Goal: Task Accomplishment & Management: Use online tool/utility

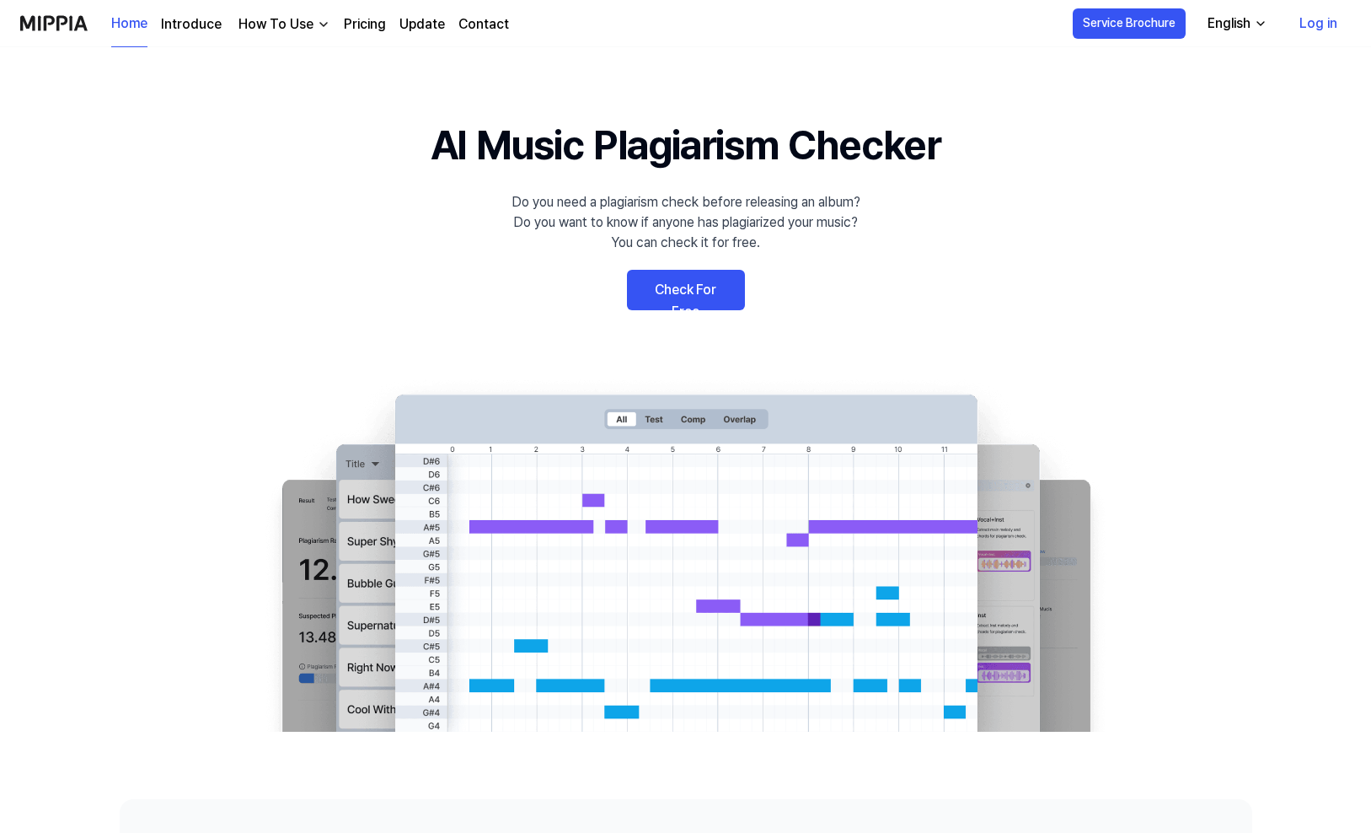
click at [701, 291] on link "Check For Free" at bounding box center [686, 290] width 118 height 40
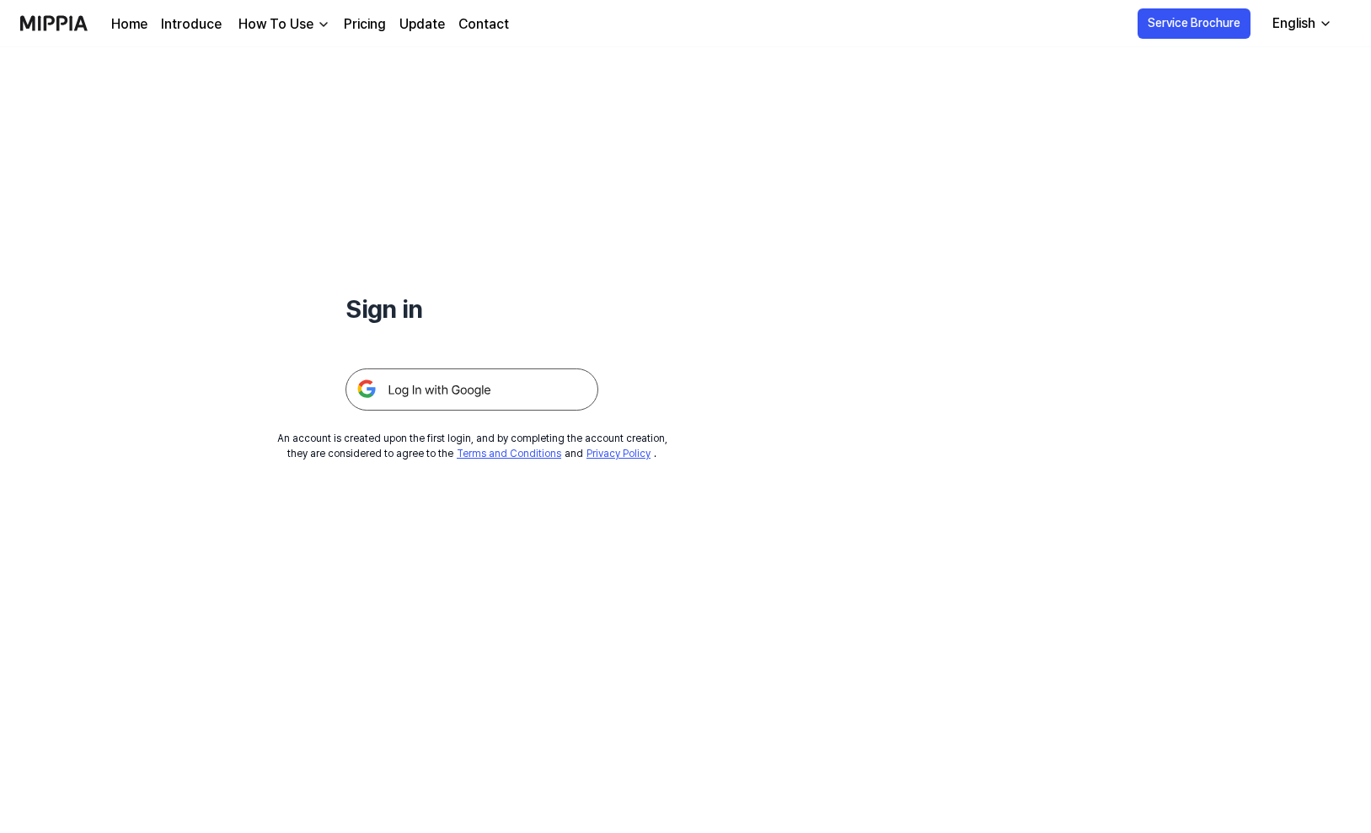
click at [1301, 16] on div "English" at bounding box center [1294, 23] width 50 height 20
click at [132, 24] on link "Home" at bounding box center [129, 24] width 36 height 20
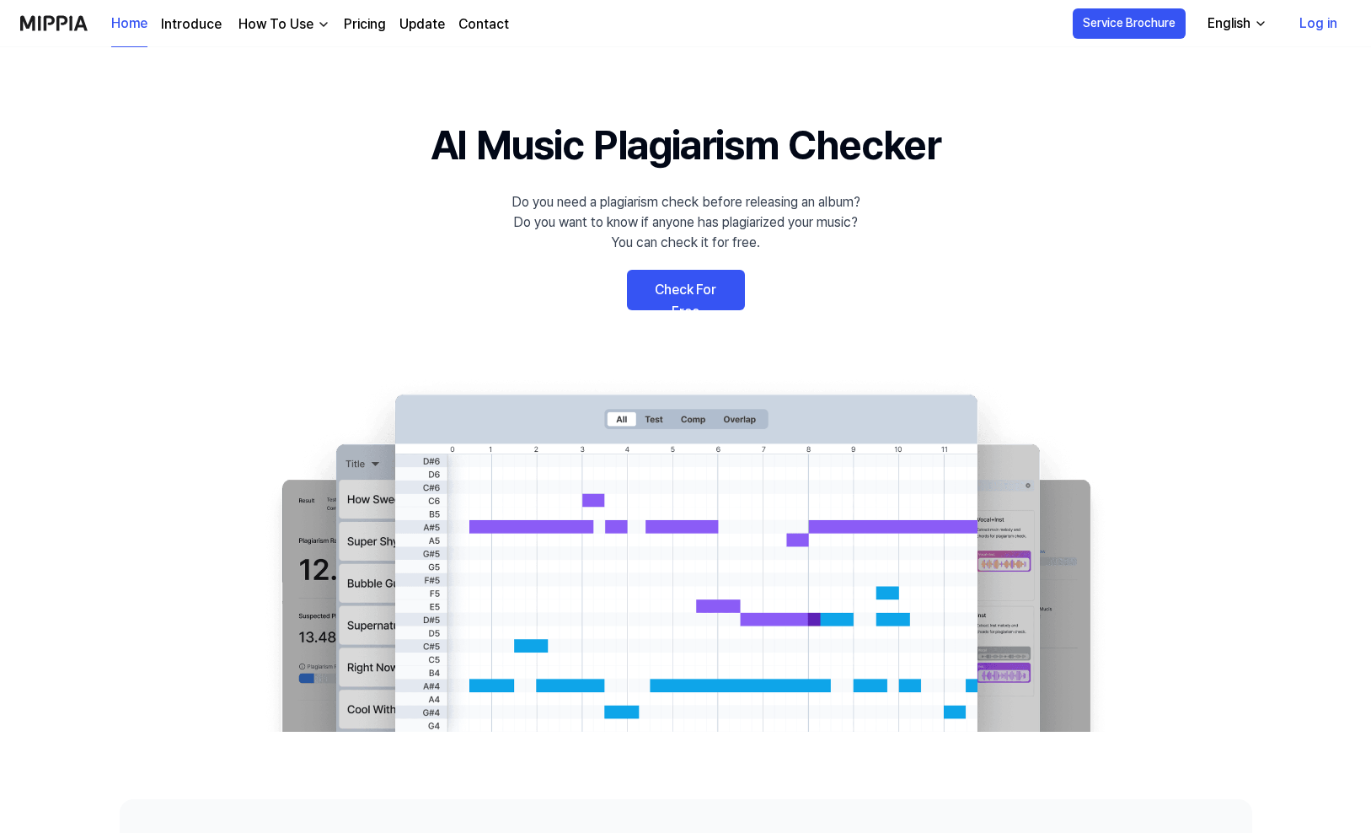
click at [369, 19] on link "Pricing" at bounding box center [365, 24] width 42 height 20
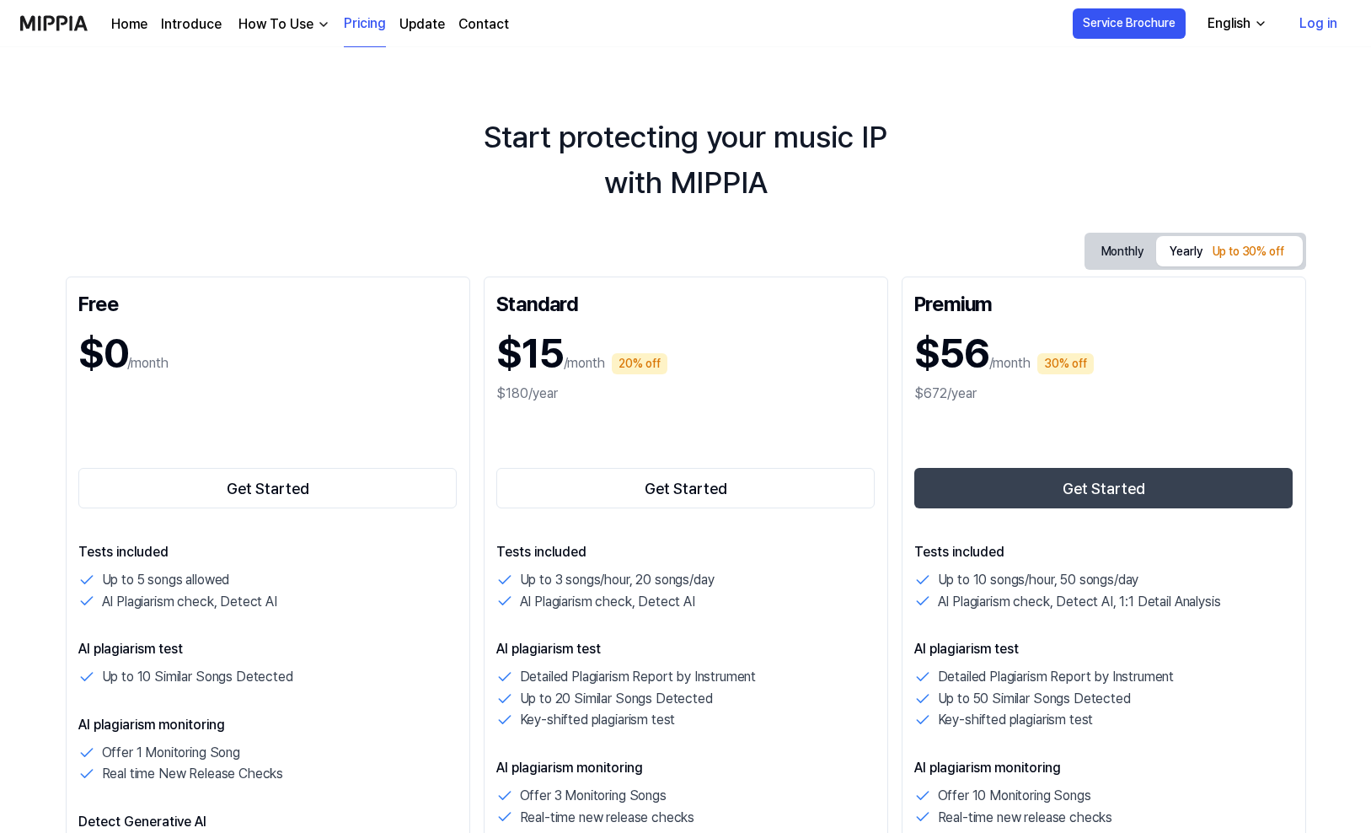
click at [1105, 246] on button "Monthly" at bounding box center [1122, 251] width 69 height 31
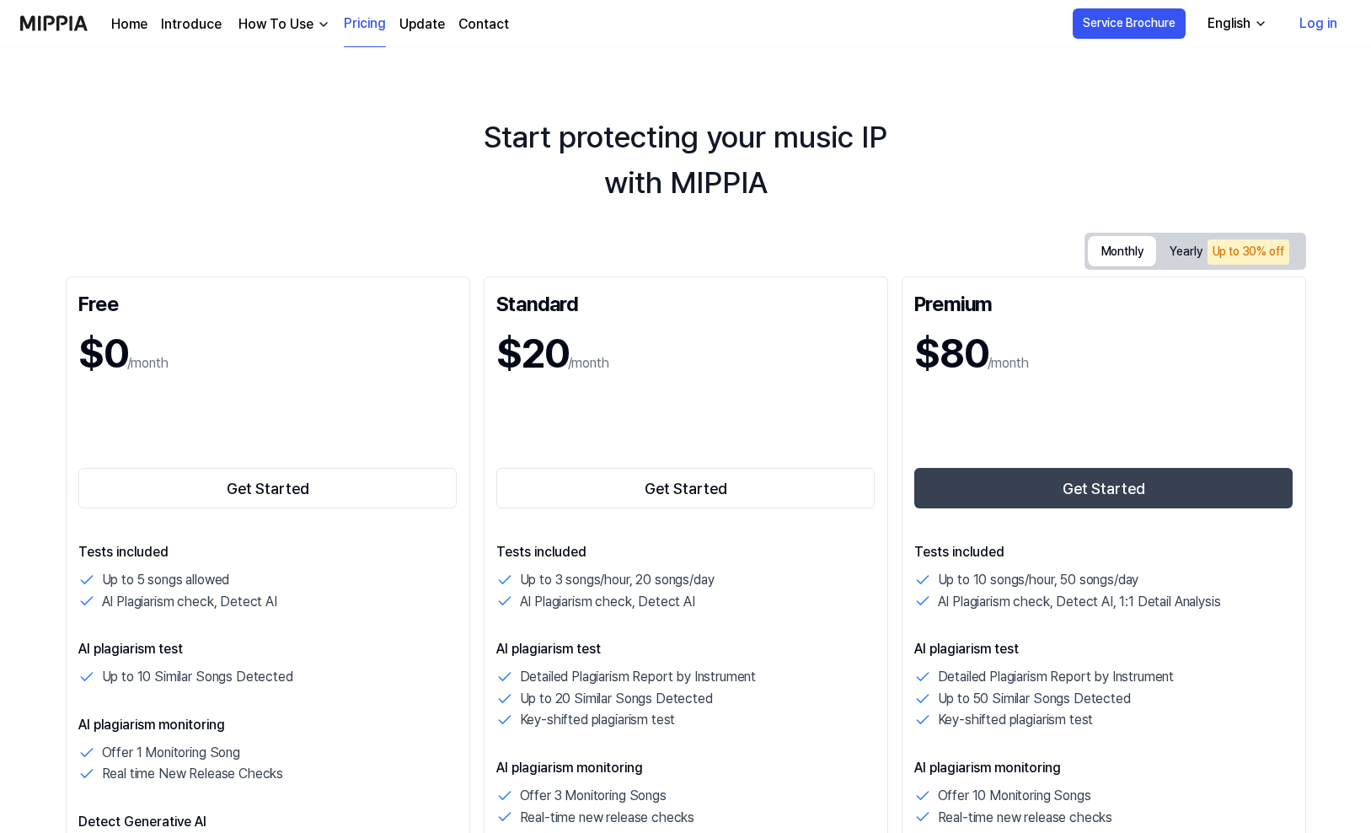
click at [1187, 249] on button "Yearly Up to 30% off" at bounding box center [1229, 251] width 146 height 35
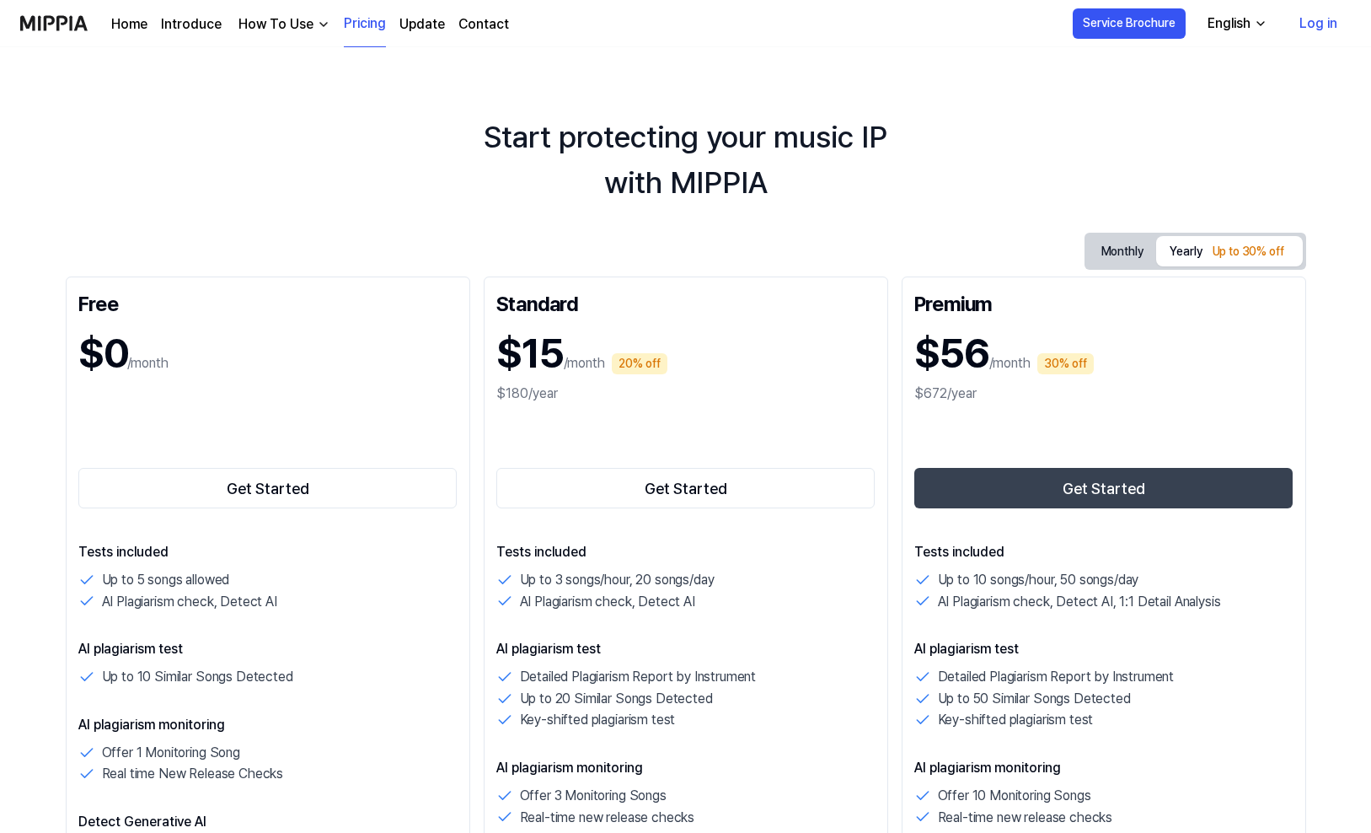
click at [45, 21] on img at bounding box center [53, 23] width 67 height 46
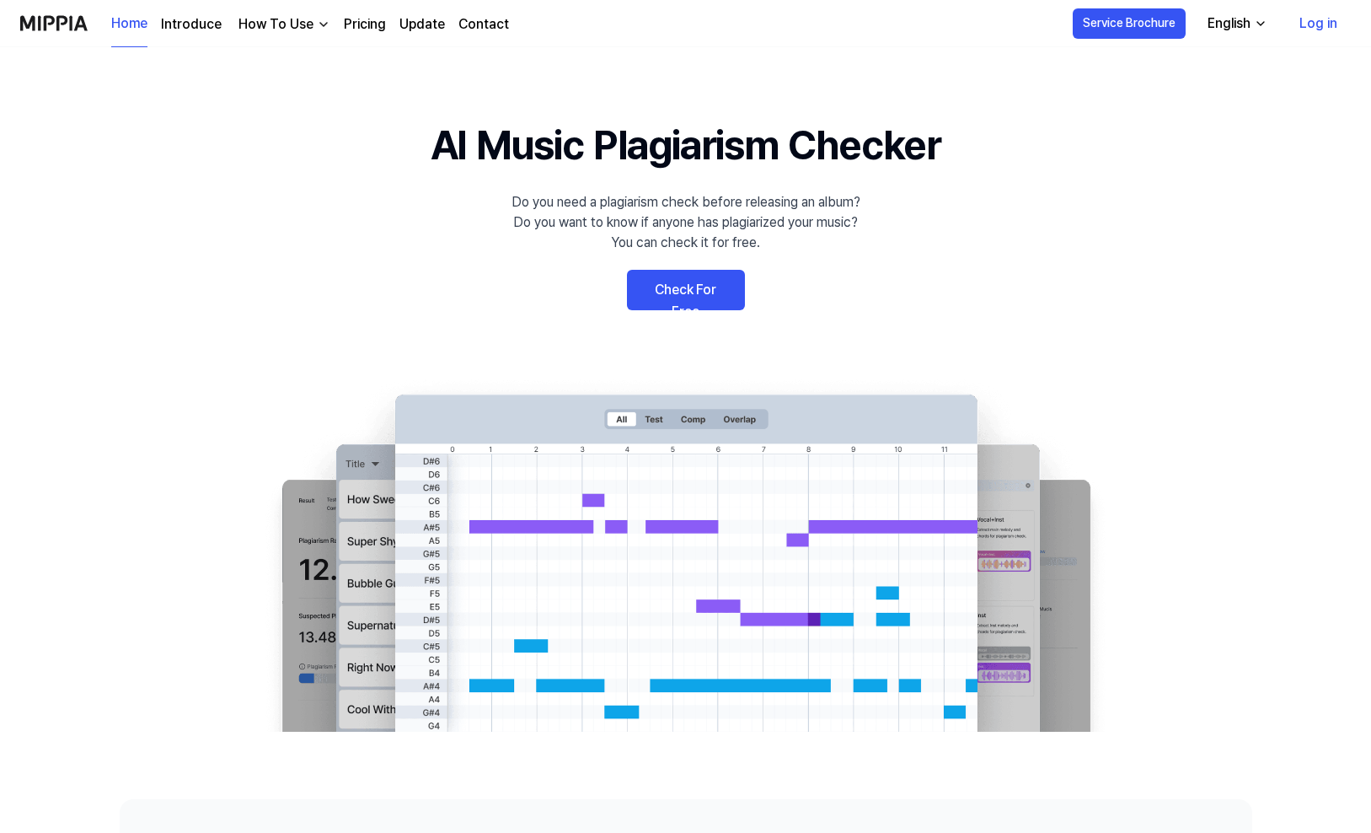
click at [688, 287] on link "Check For Free" at bounding box center [686, 290] width 118 height 40
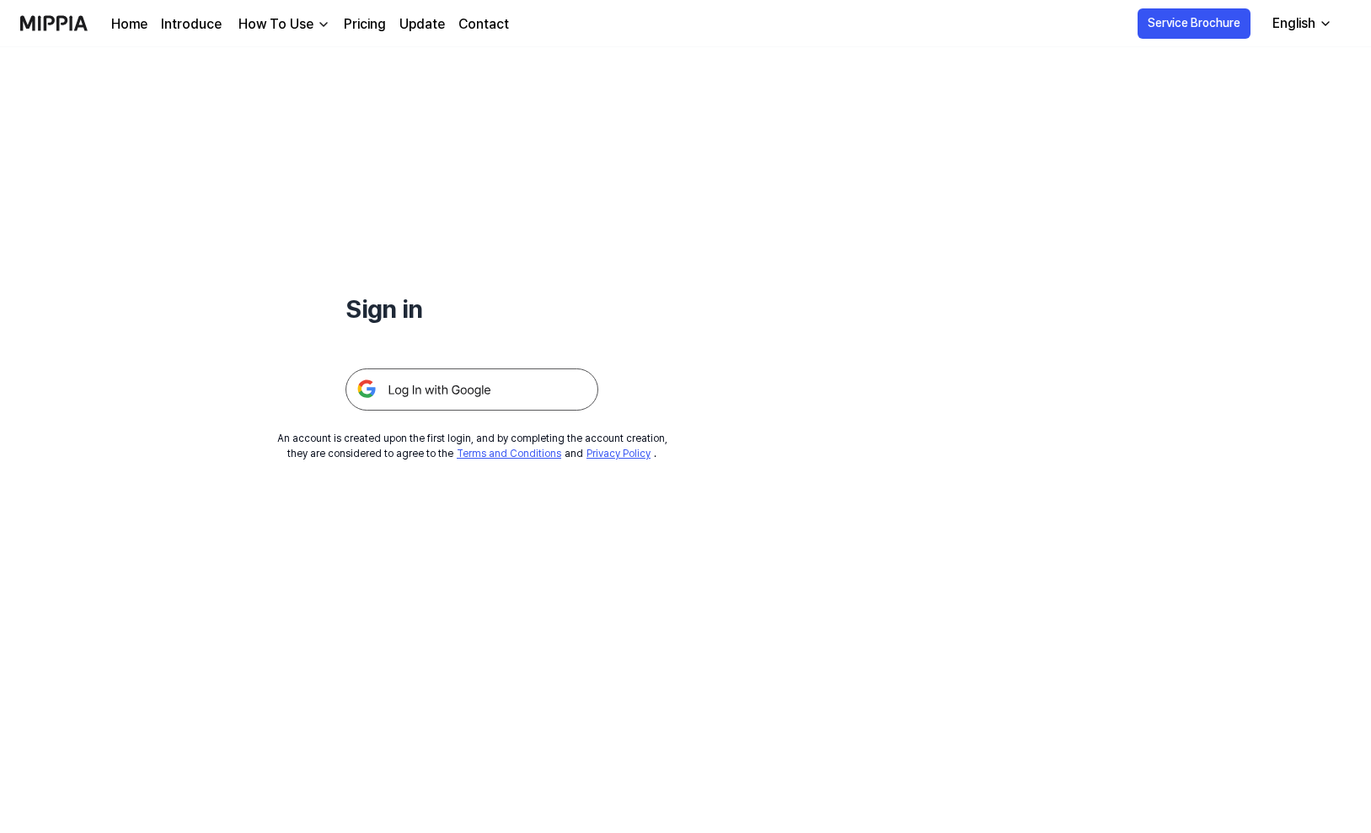
click at [457, 389] on img at bounding box center [472, 389] width 253 height 42
click at [484, 378] on img at bounding box center [472, 389] width 253 height 42
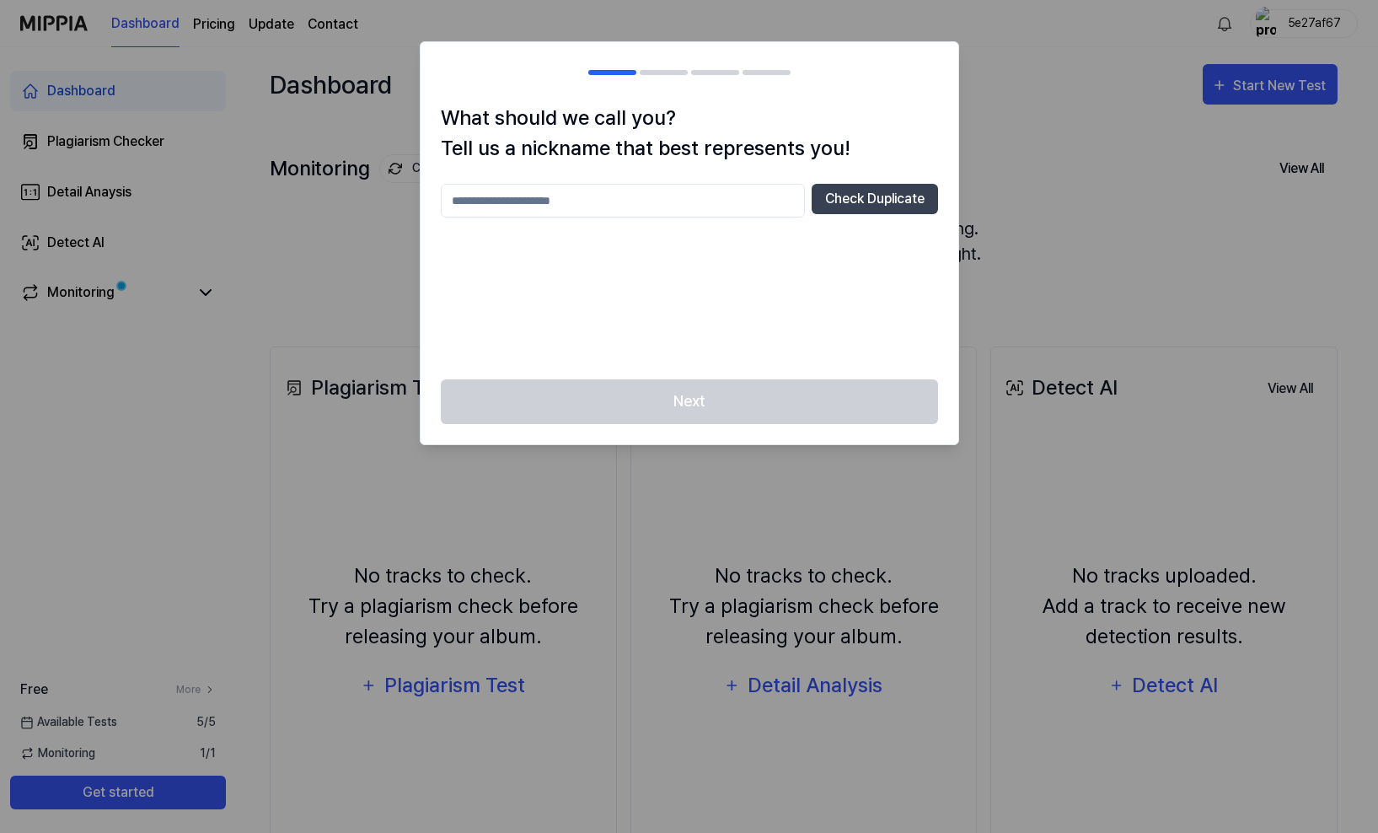
click at [556, 202] on input "text" at bounding box center [623, 201] width 364 height 34
type input "*"
type input "**"
click at [848, 197] on button "Check Duplicate" at bounding box center [875, 199] width 126 height 30
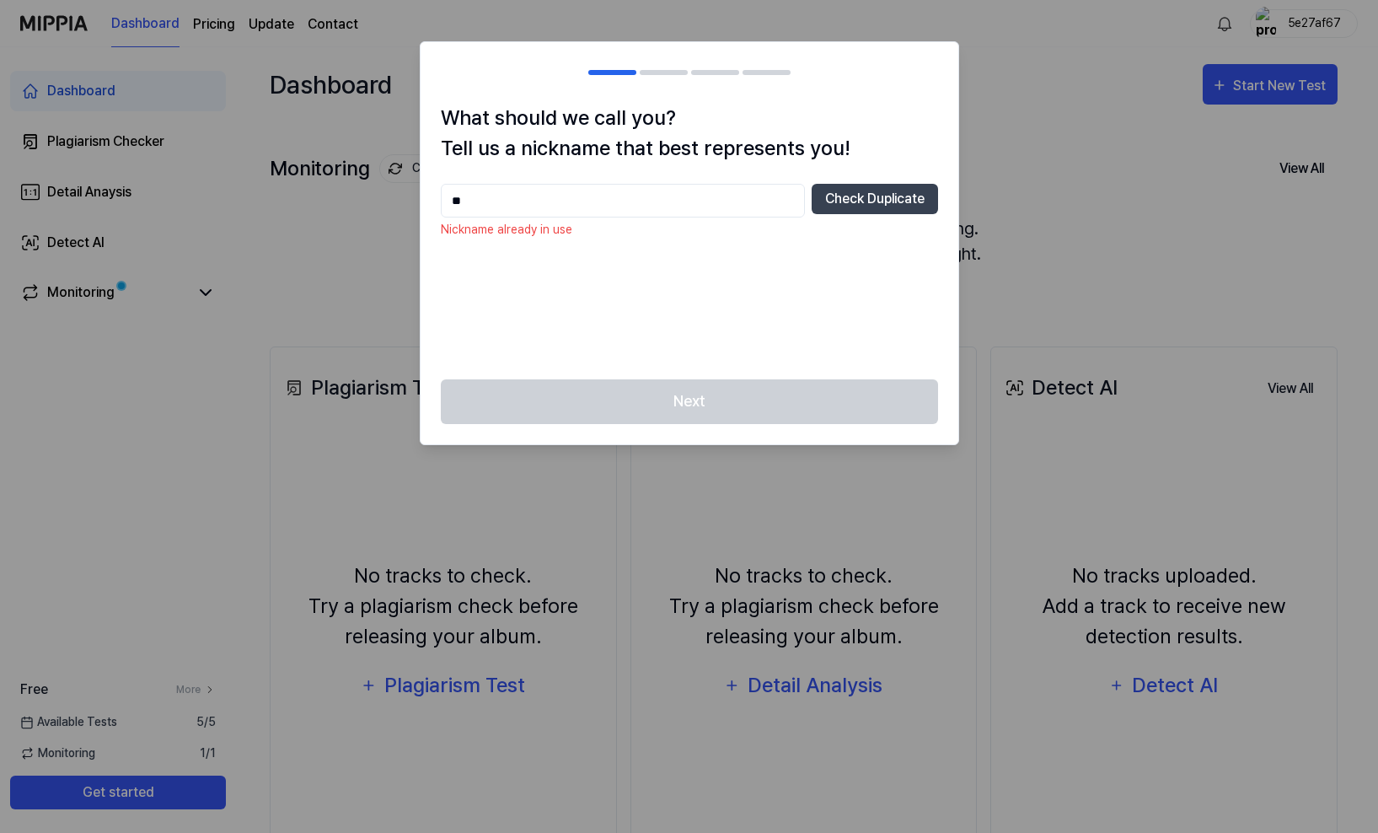
drag, startPoint x: 508, startPoint y: 207, endPoint x: 408, endPoint y: 184, distance: 103.0
click at [408, 184] on body "Dashboard Pricing Update Contact 5e27af67 Dashboard Plagiarism Checker Detail A…" at bounding box center [685, 416] width 1371 height 833
click at [986, 192] on div at bounding box center [689, 416] width 1378 height 833
click at [1033, 153] on div at bounding box center [689, 416] width 1378 height 833
click at [476, 207] on input "text" at bounding box center [623, 201] width 364 height 34
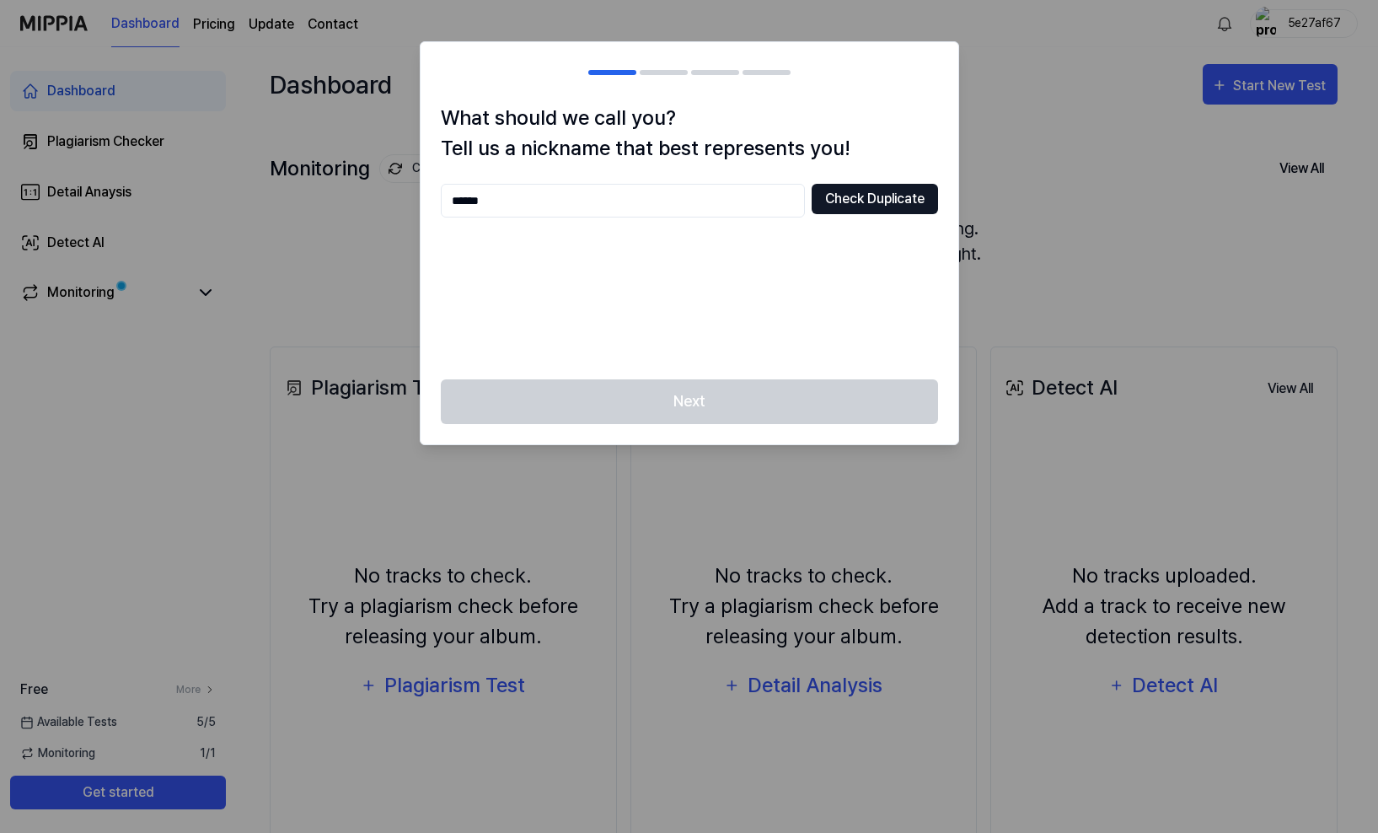
type input "******"
click at [851, 200] on button "Check Duplicate" at bounding box center [875, 199] width 126 height 30
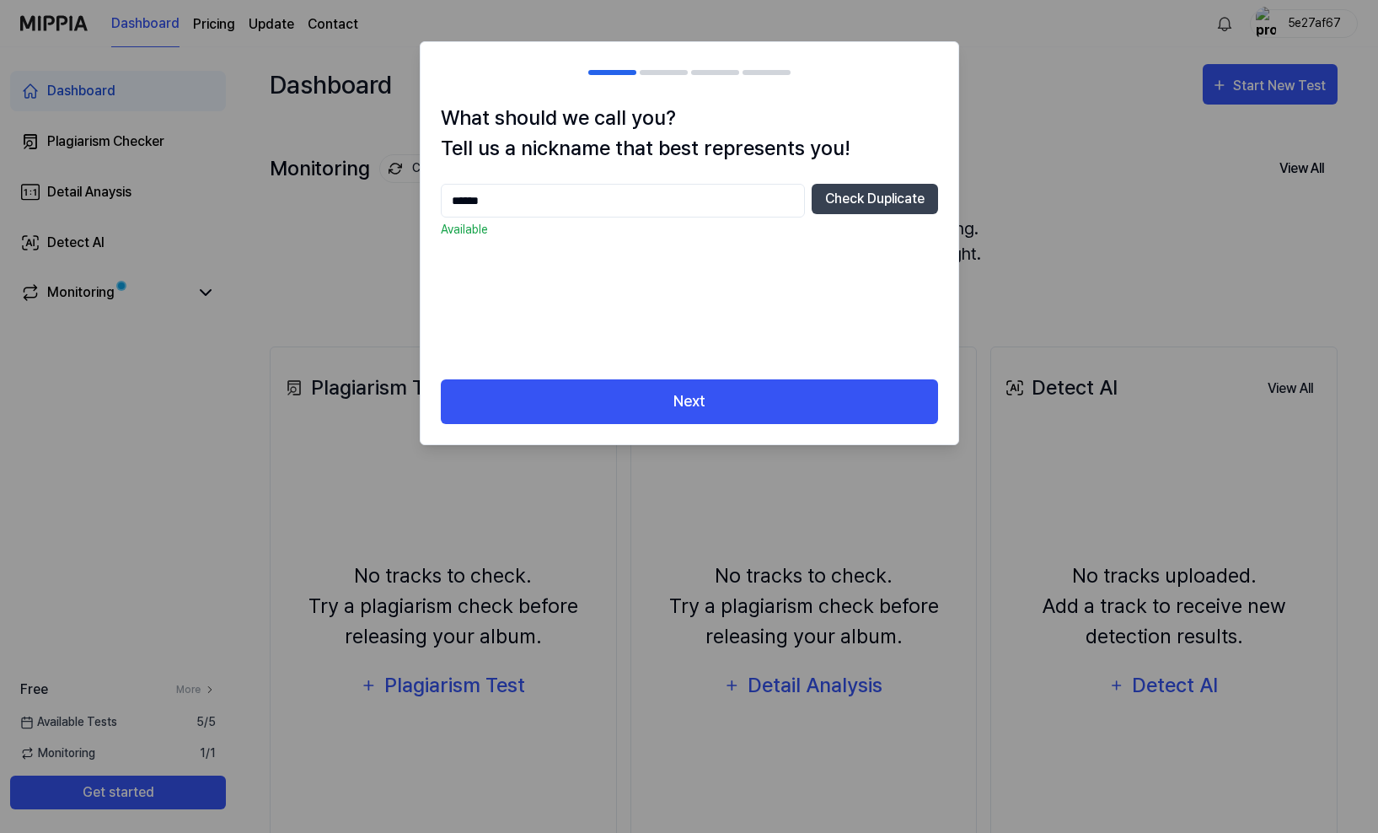
click at [511, 198] on input "******" at bounding box center [623, 201] width 364 height 34
drag, startPoint x: 511, startPoint y: 198, endPoint x: 530, endPoint y: 196, distance: 19.6
click at [530, 196] on input "******" at bounding box center [623, 201] width 364 height 34
click at [876, 199] on button "Check Duplicate" at bounding box center [875, 199] width 126 height 30
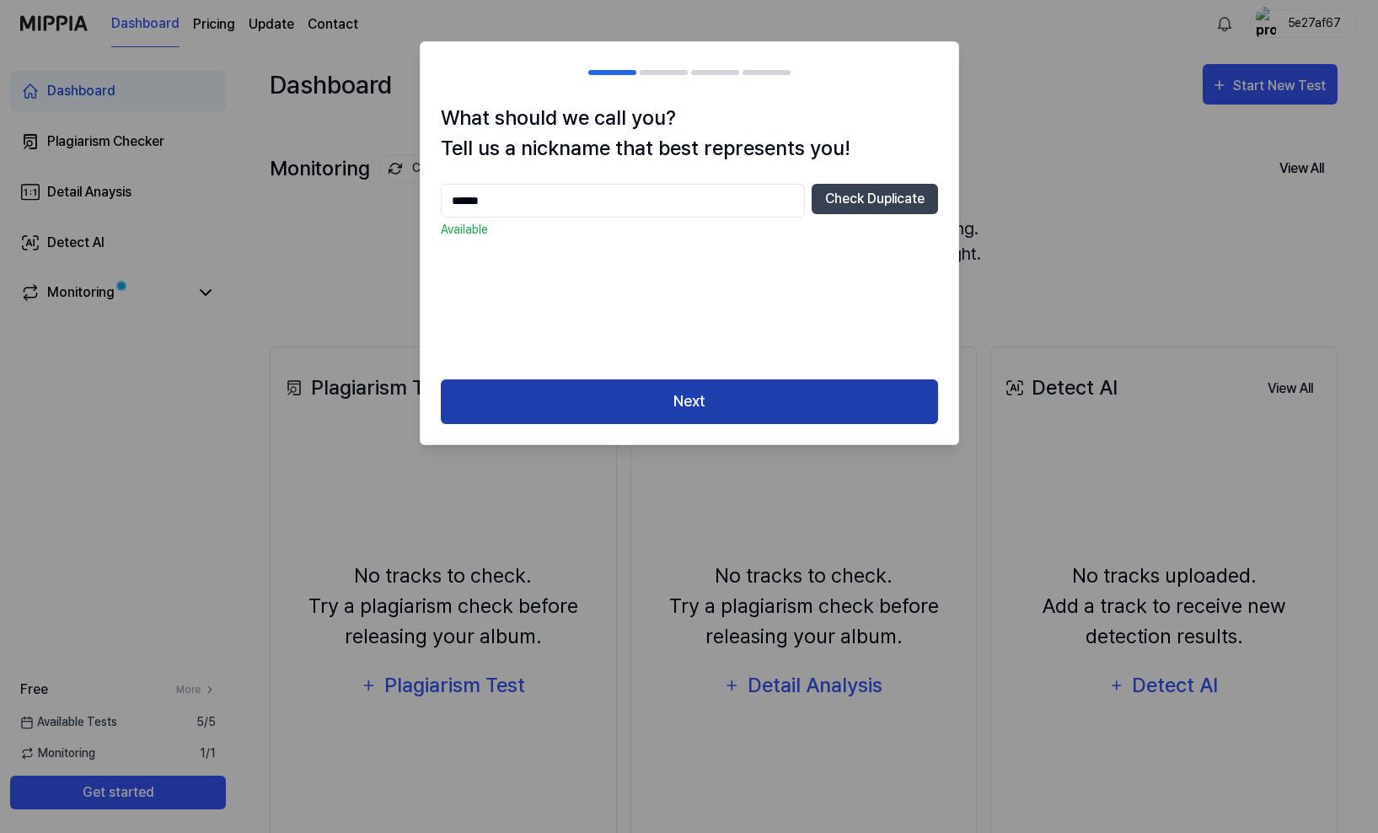
click at [730, 392] on button "Next" at bounding box center [689, 401] width 497 height 45
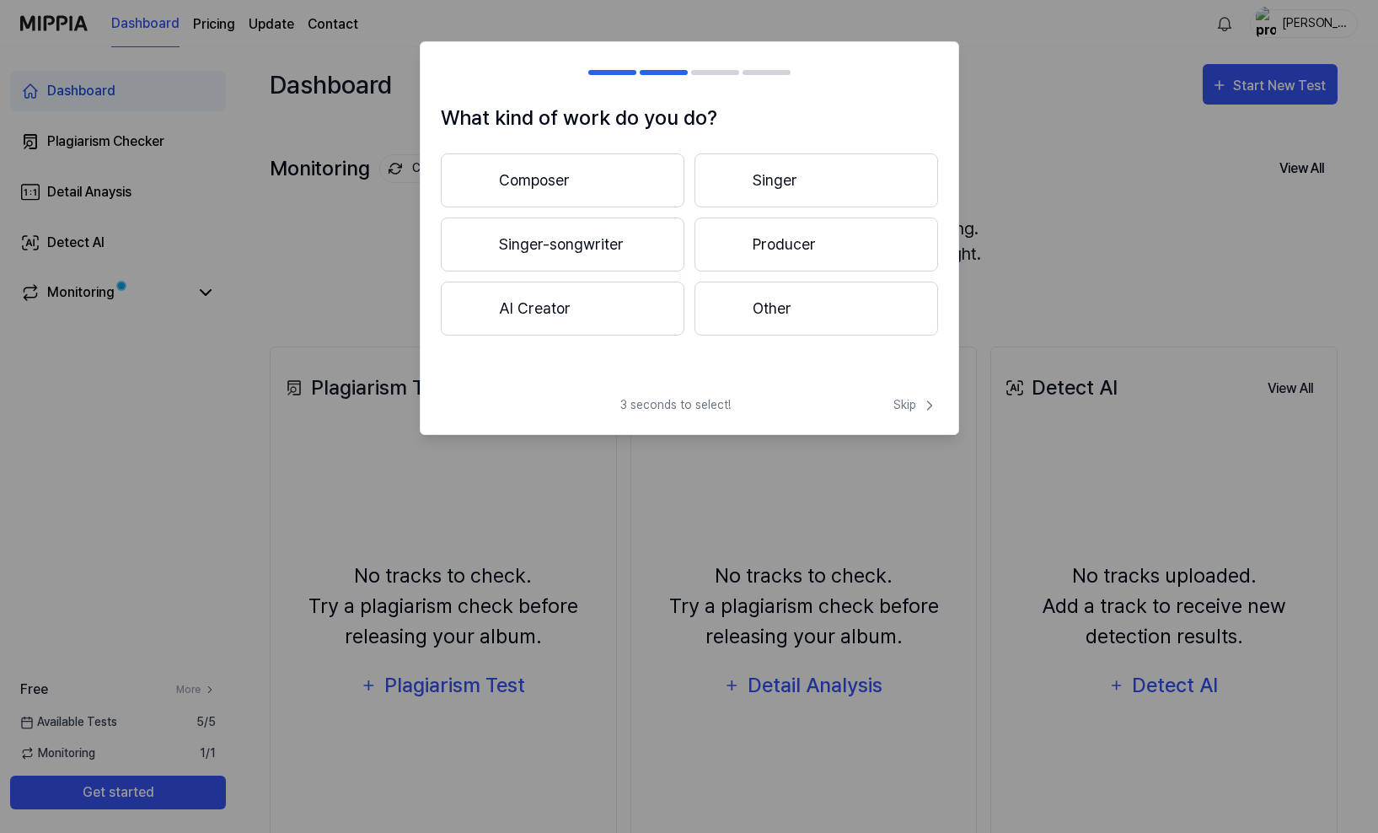
click at [622, 180] on button "Composer" at bounding box center [563, 180] width 244 height 54
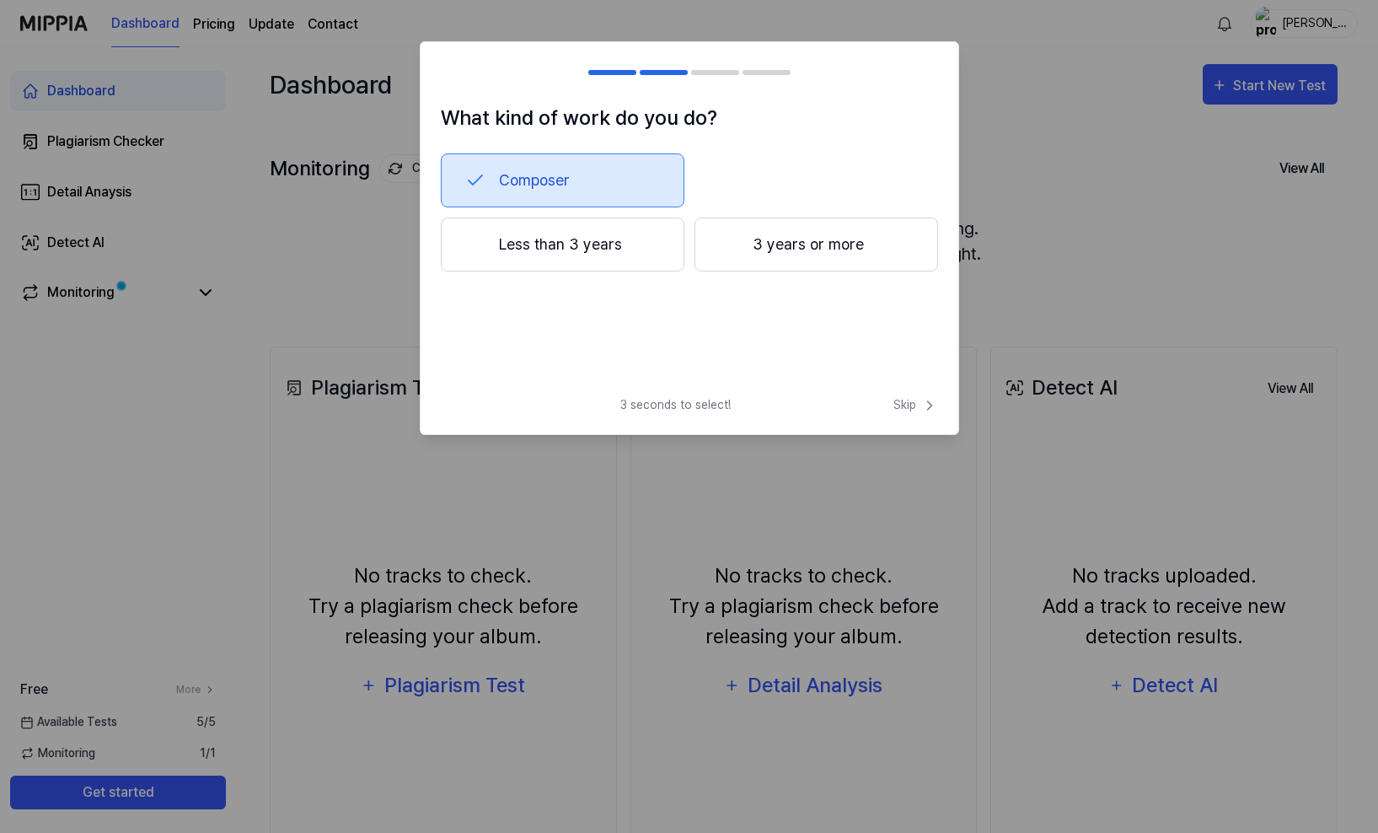
click at [777, 259] on button "3 years or more" at bounding box center [817, 244] width 244 height 54
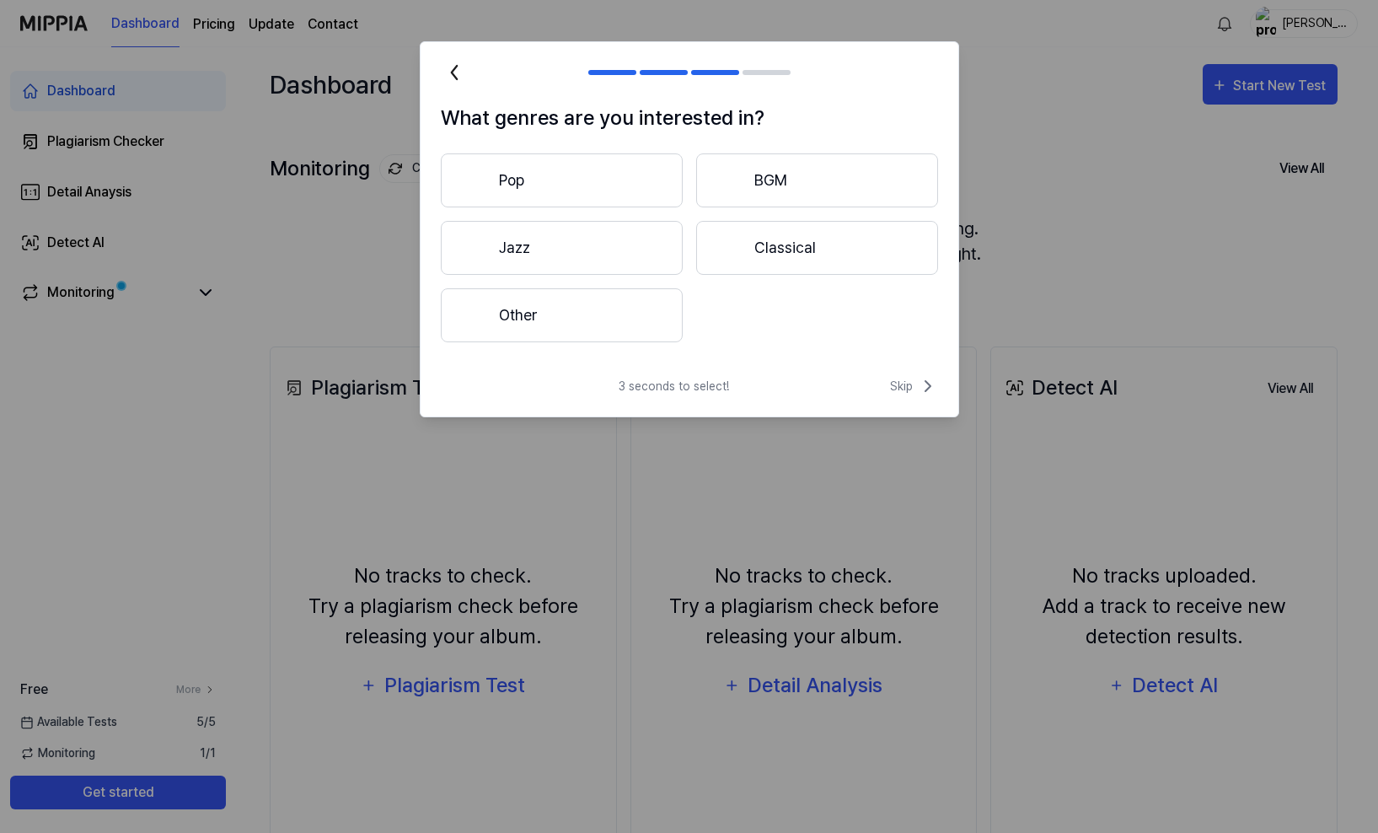
click at [601, 324] on button "Other" at bounding box center [562, 315] width 242 height 54
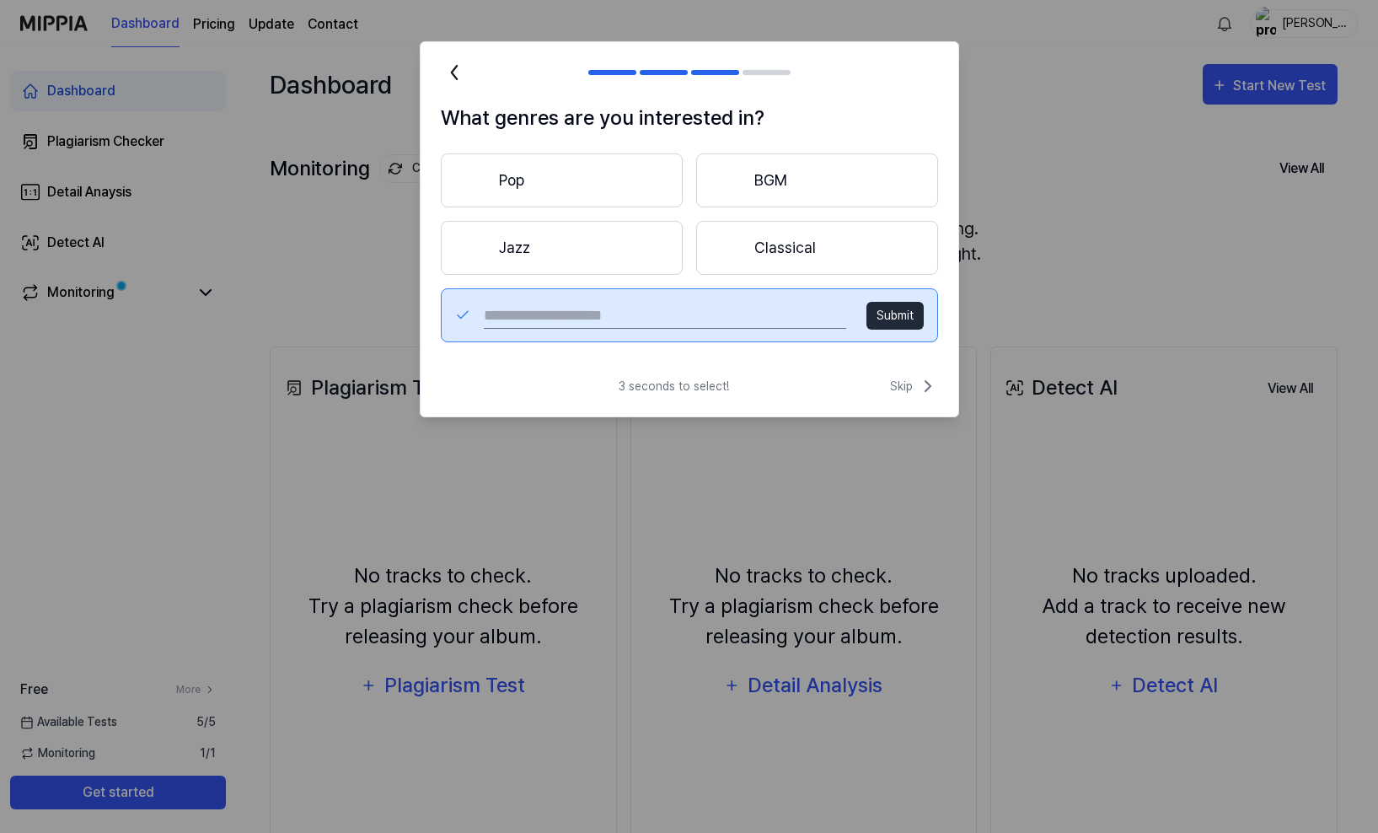
click at [585, 174] on button "Pop" at bounding box center [562, 180] width 242 height 54
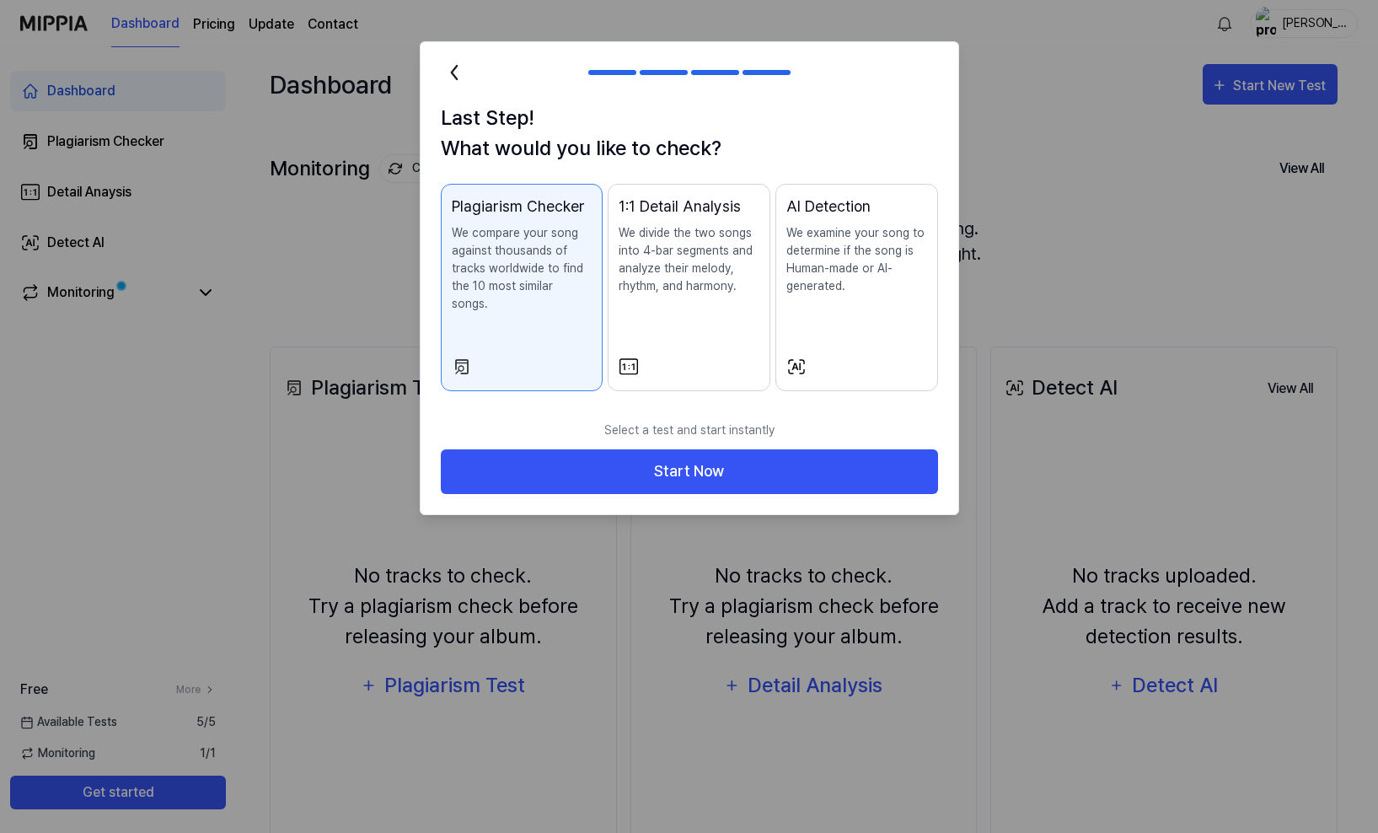
click at [888, 299] on div "AI Detection We examine your song to determine if the song is Human-made or AI-…" at bounding box center [856, 262] width 141 height 134
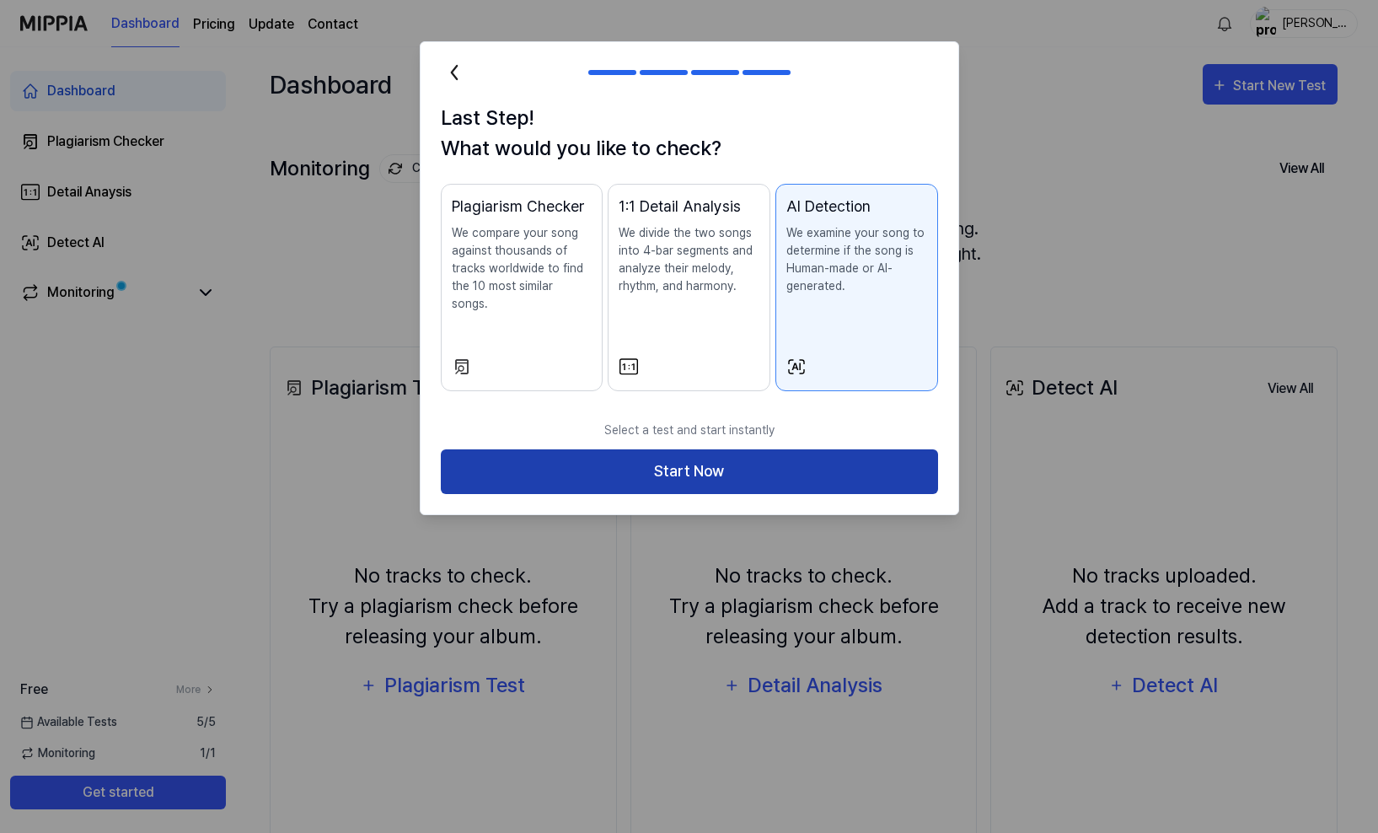
click at [714, 449] on button "Start Now" at bounding box center [689, 471] width 497 height 45
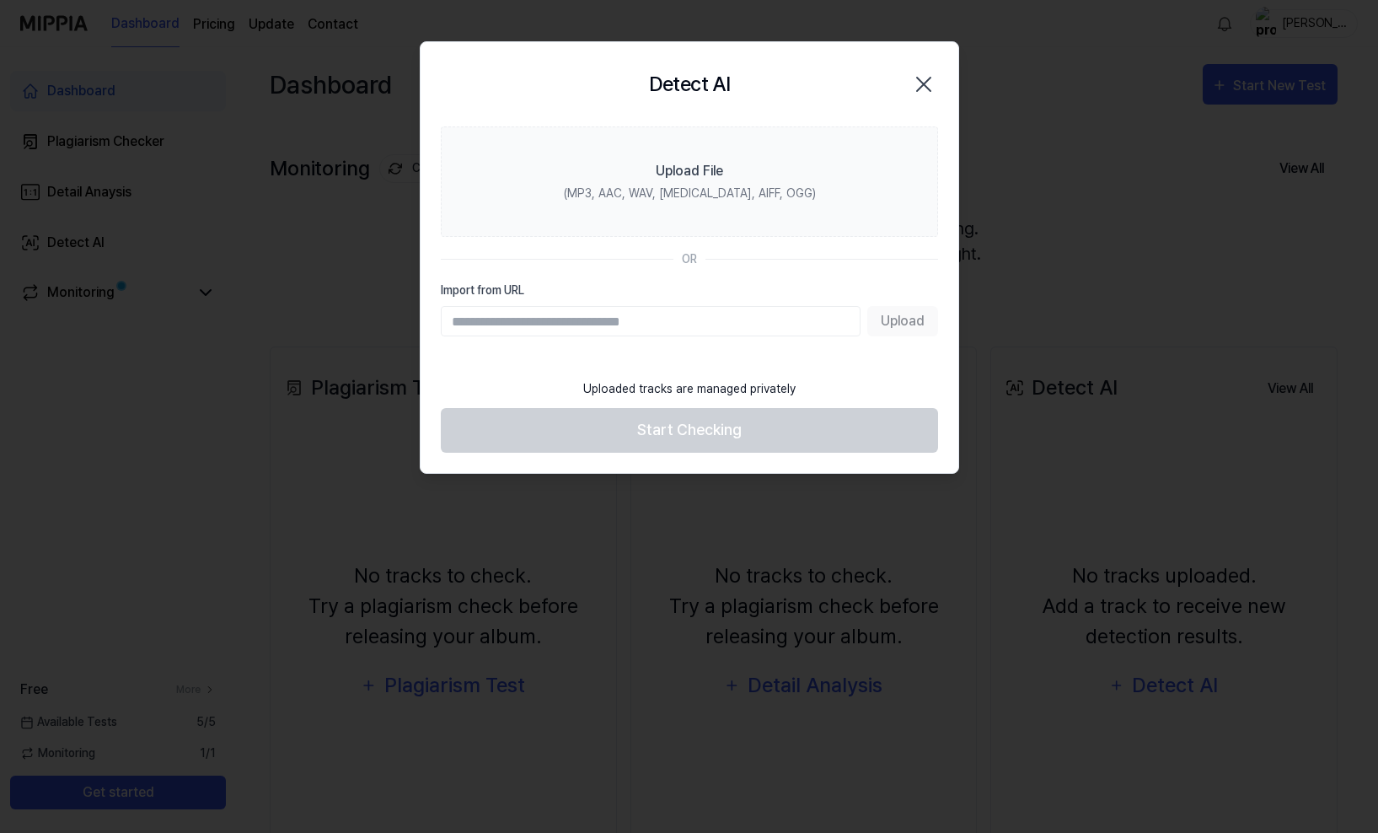
click at [678, 169] on div "Upload File" at bounding box center [689, 171] width 67 height 20
click at [0, 0] on input "Upload File (MP3, AAC, WAV, FLAC, AIFF, OGG)" at bounding box center [0, 0] width 0 height 0
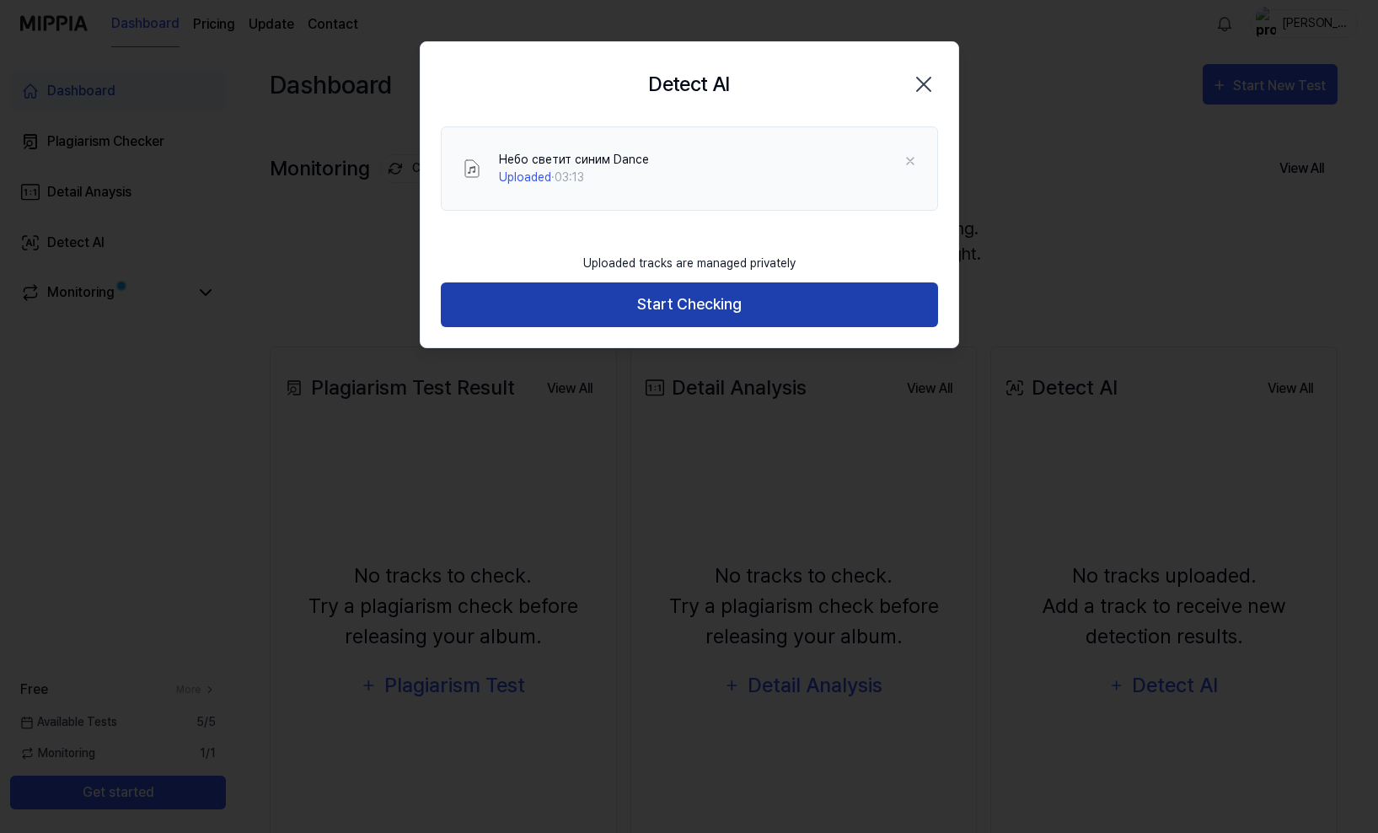
click at [700, 307] on button "Start Checking" at bounding box center [689, 304] width 497 height 45
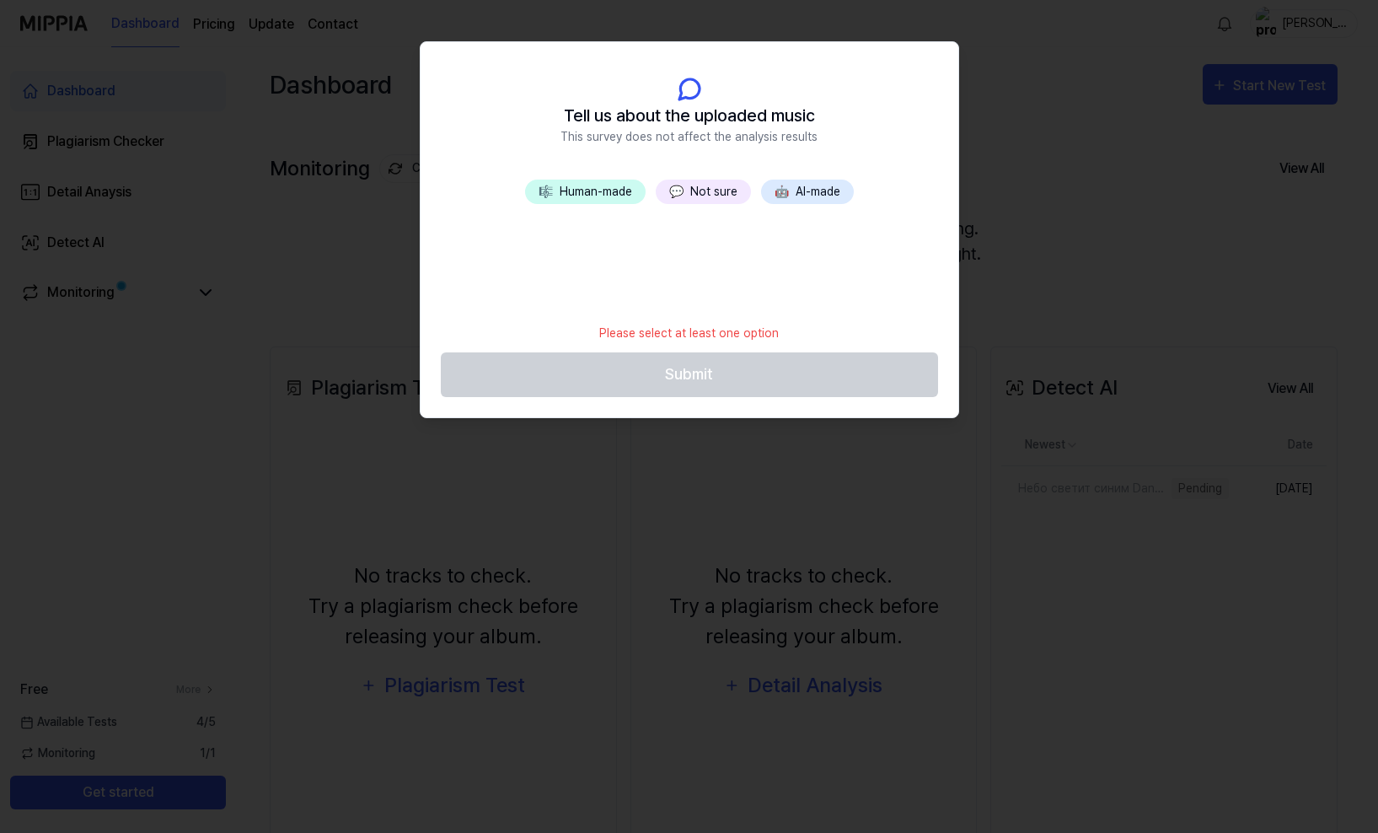
click at [701, 190] on button "💬 Not sure" at bounding box center [703, 192] width 95 height 24
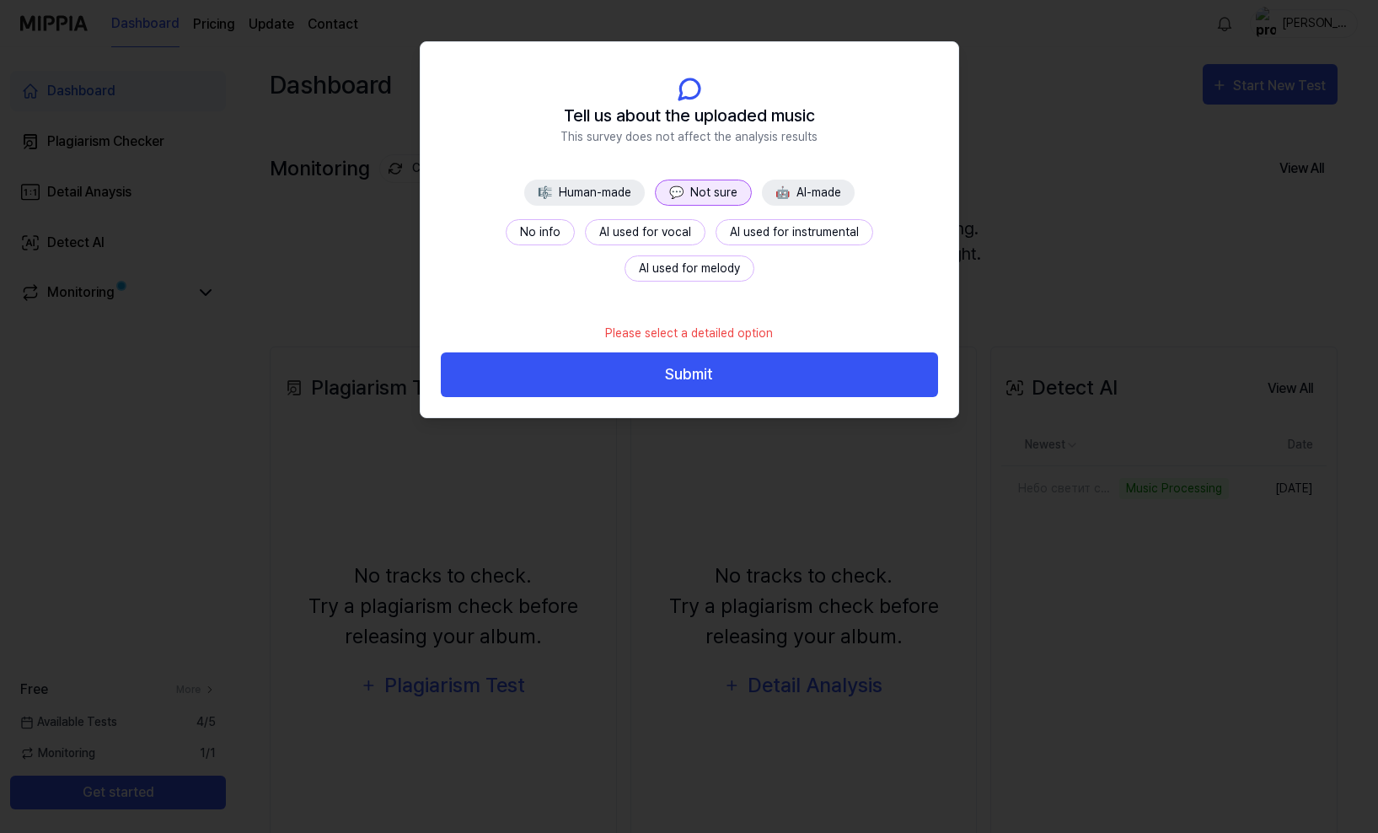
click at [506, 228] on button "No info" at bounding box center [540, 232] width 69 height 26
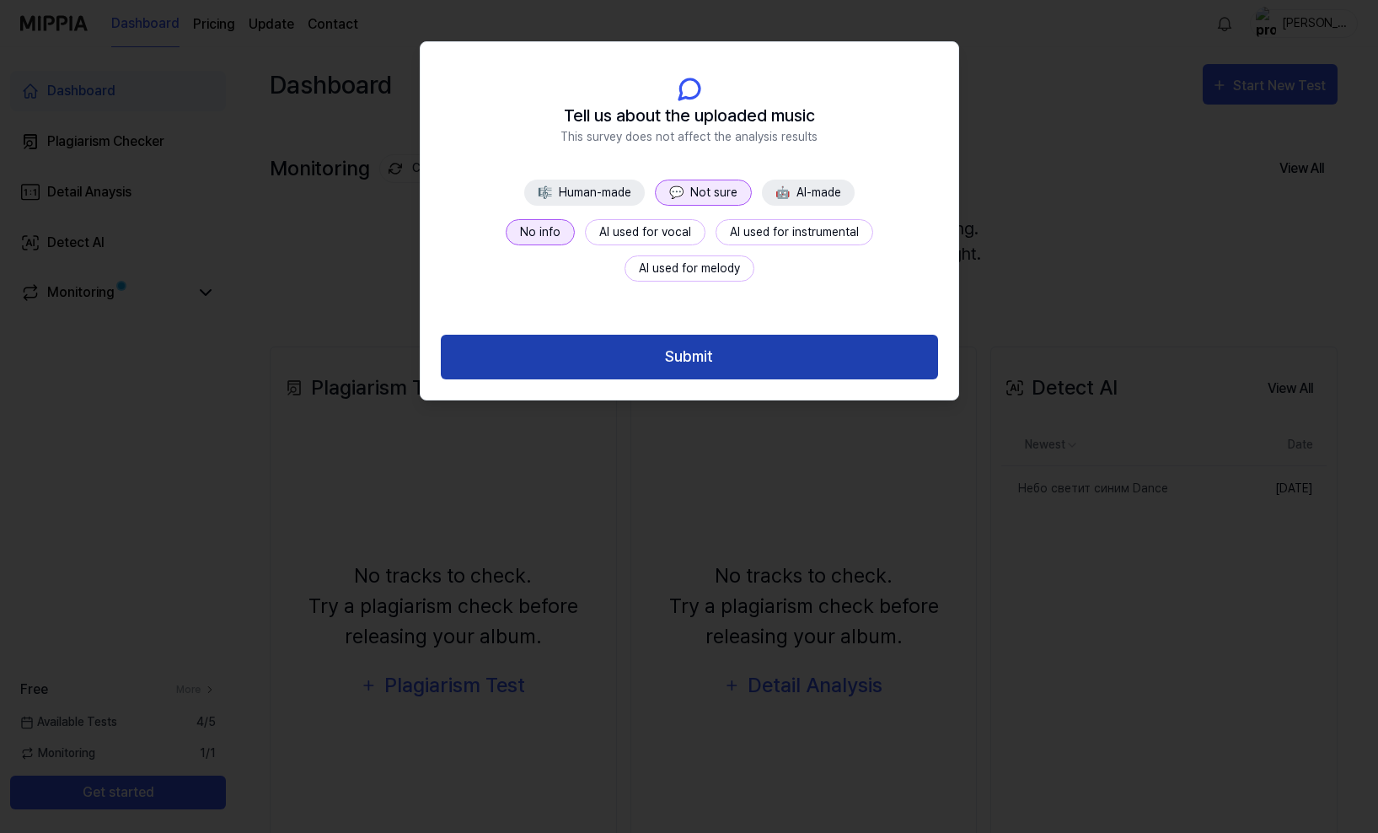
click at [700, 356] on button "Submit" at bounding box center [689, 357] width 497 height 45
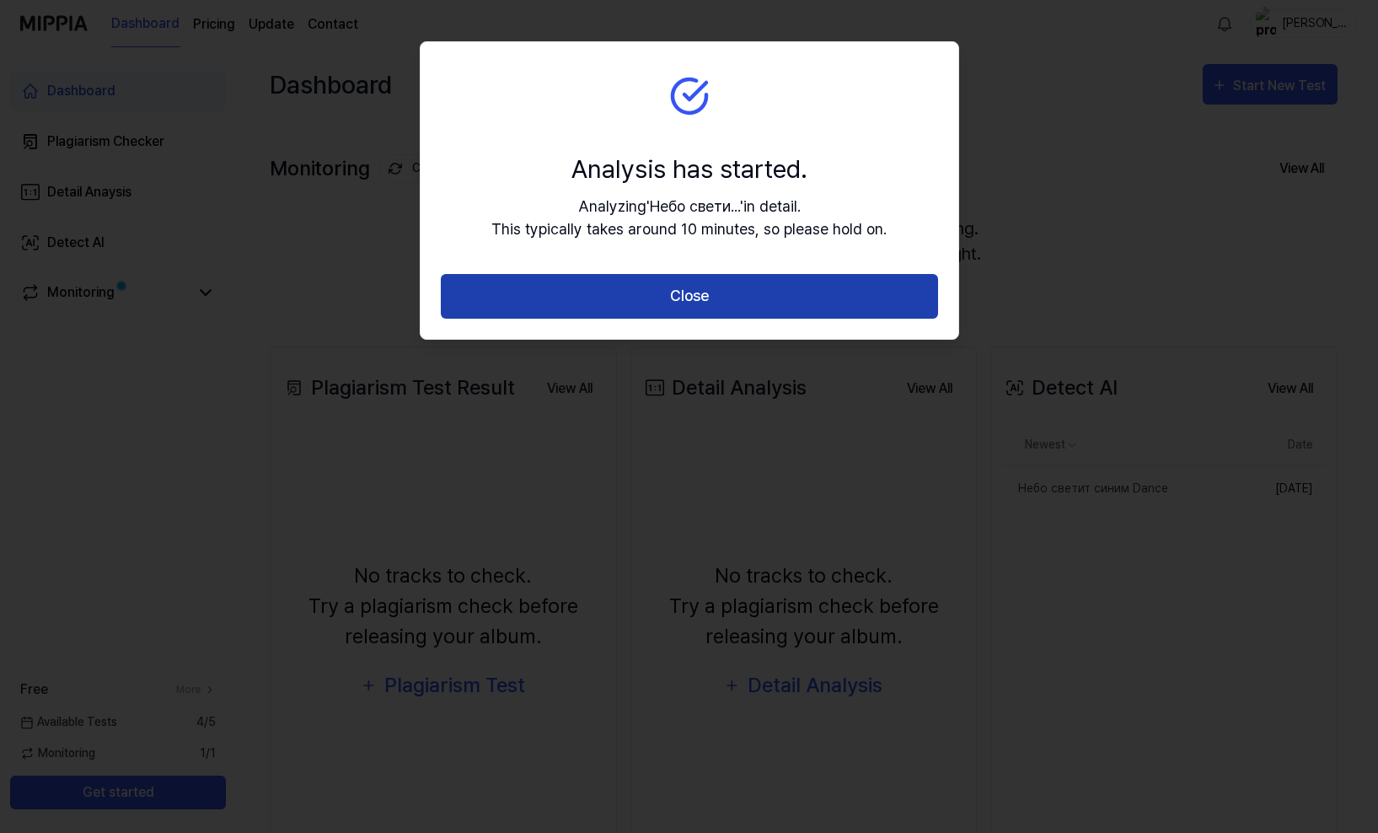
click at [700, 294] on button "Close" at bounding box center [689, 296] width 497 height 45
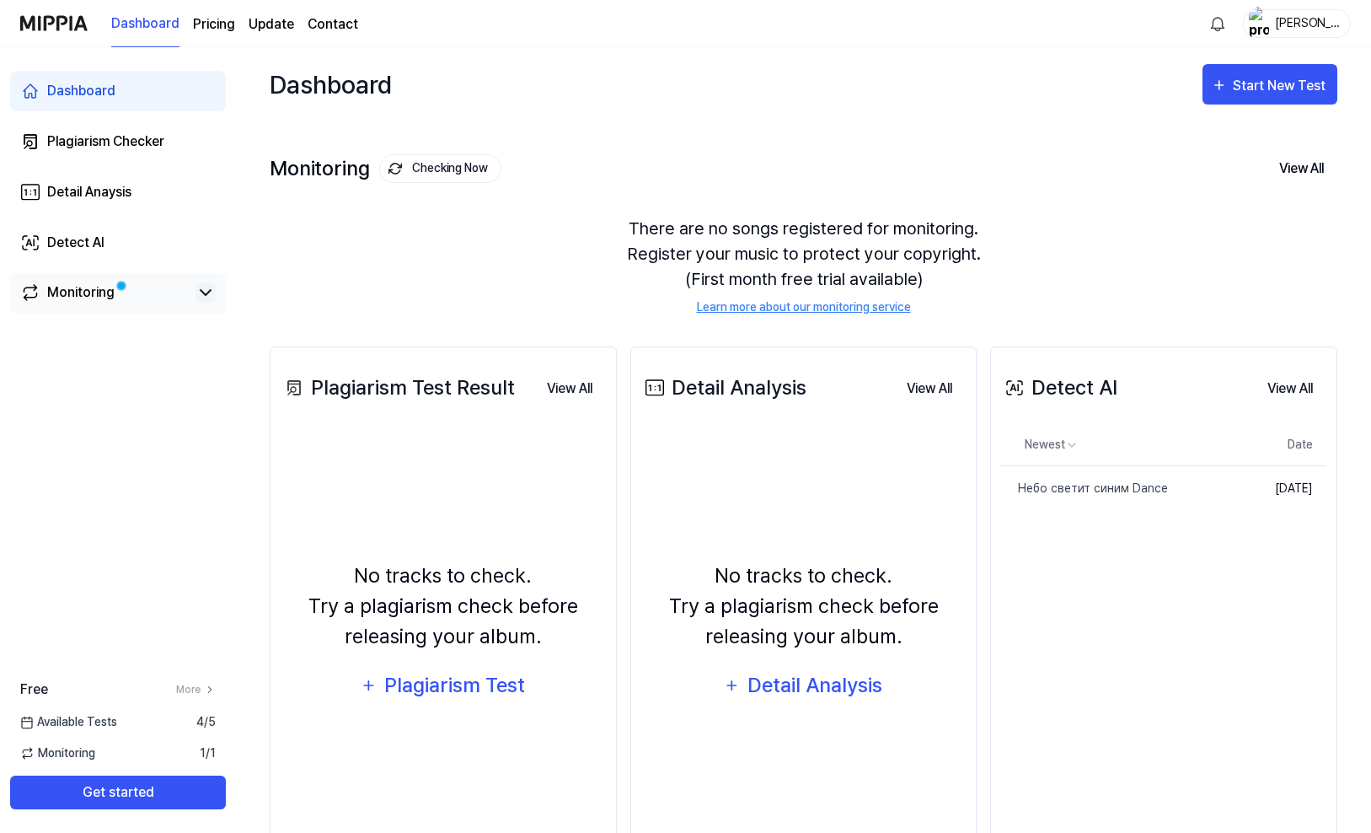
click at [205, 291] on icon at bounding box center [206, 292] width 20 height 20
click at [203, 291] on icon at bounding box center [206, 292] width 20 height 20
click at [143, 145] on div "Plagiarism Checker" at bounding box center [105, 141] width 117 height 20
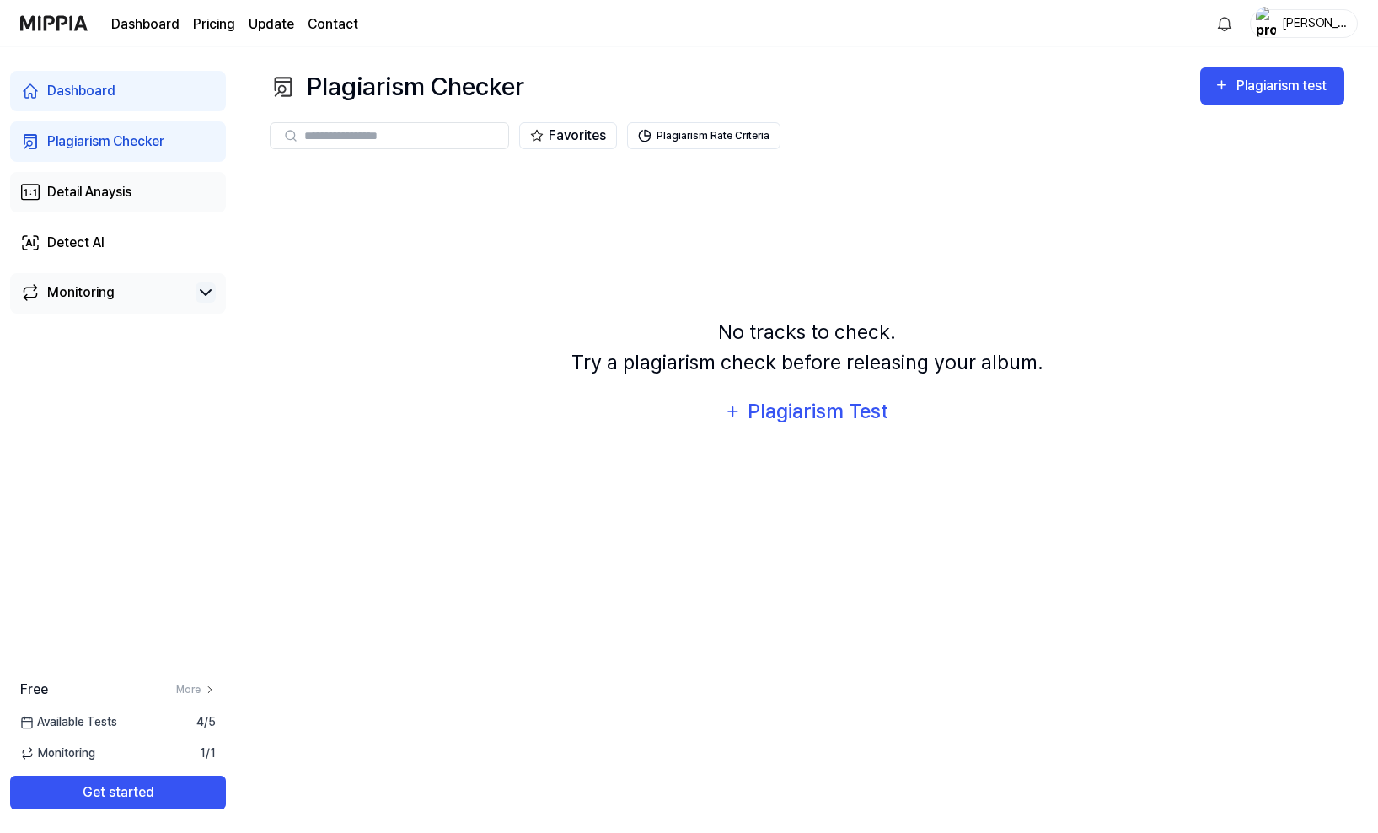
click at [105, 190] on div "Detail Anaysis" at bounding box center [89, 192] width 84 height 20
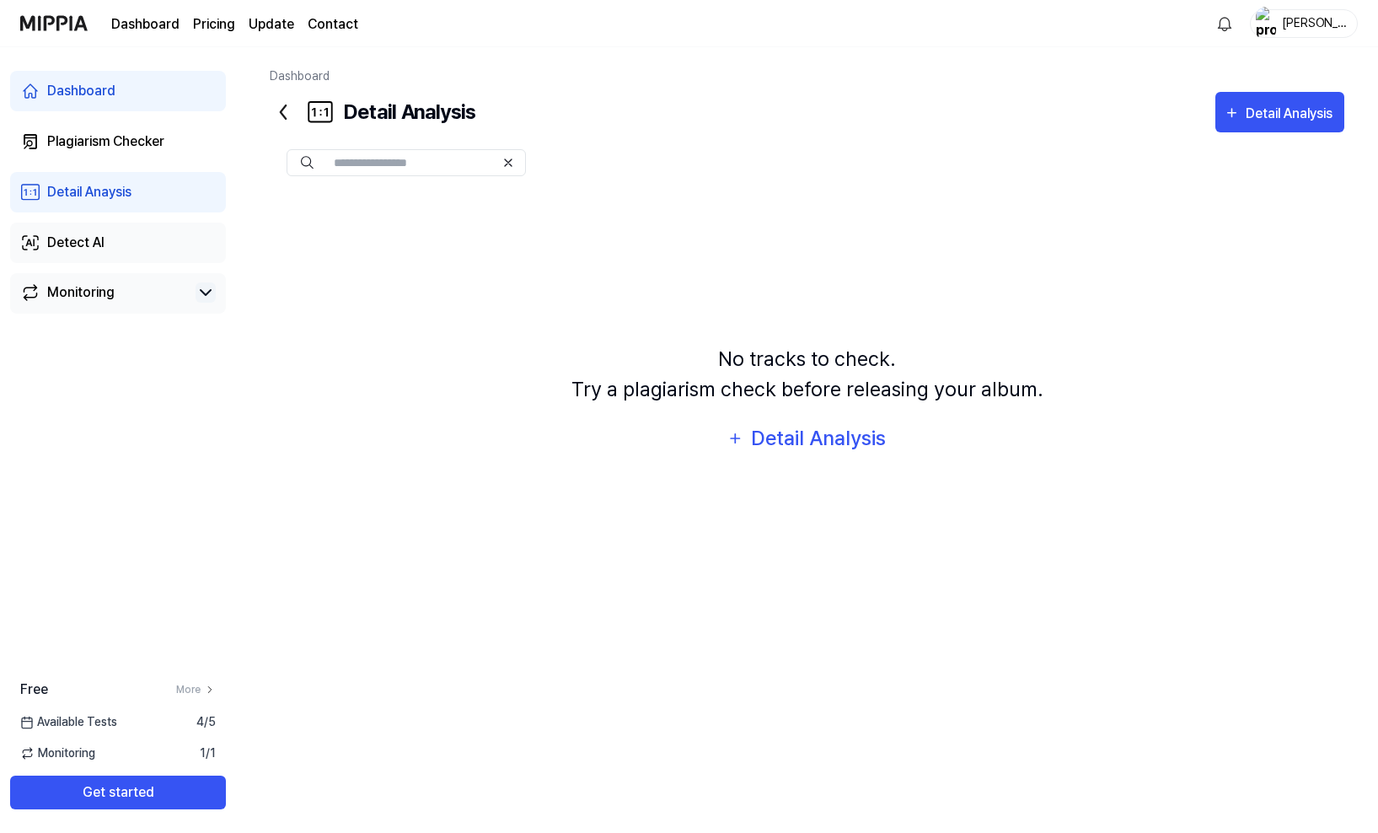
click at [78, 244] on div "Detect AI" at bounding box center [75, 243] width 57 height 20
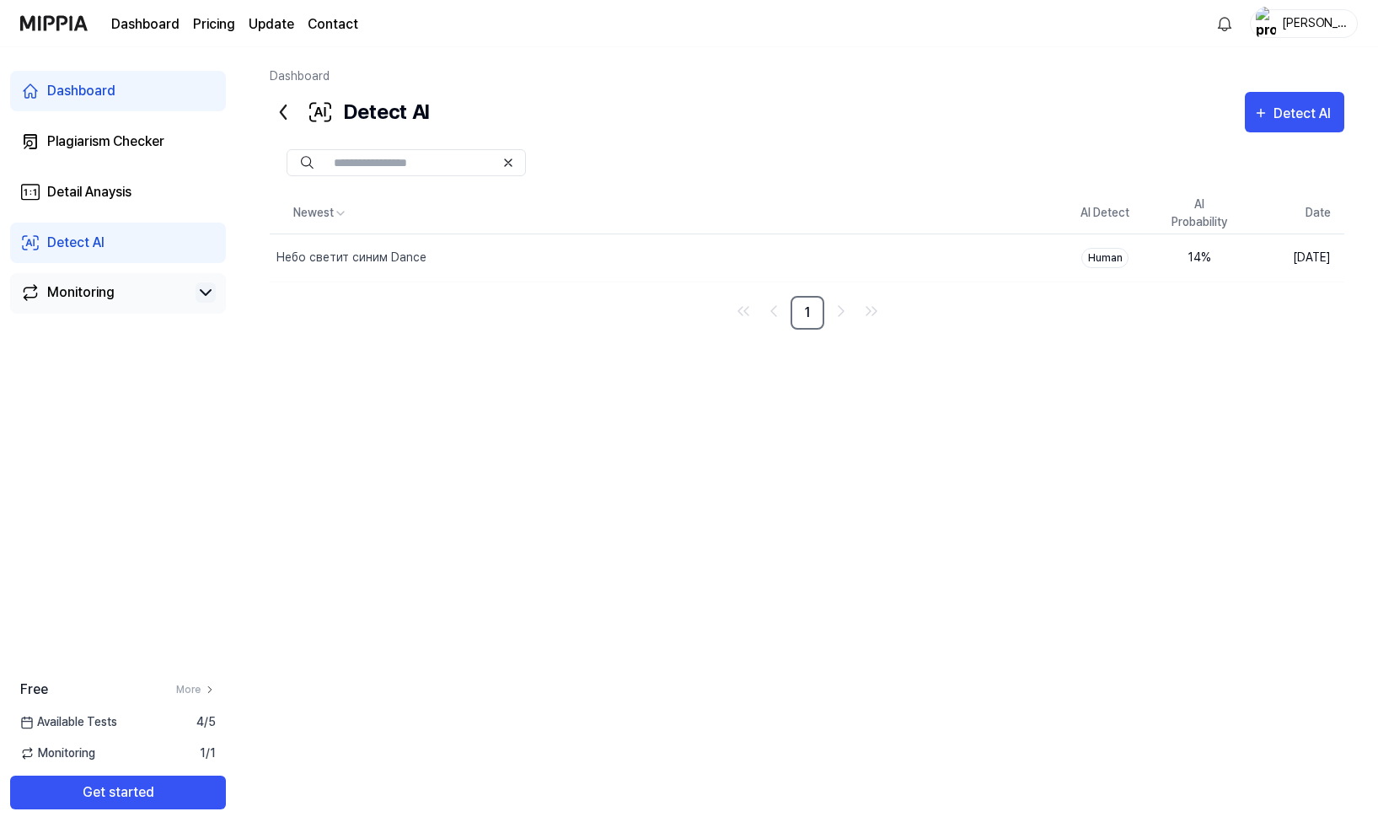
click at [89, 80] on link "Dashboard" at bounding box center [118, 91] width 216 height 40
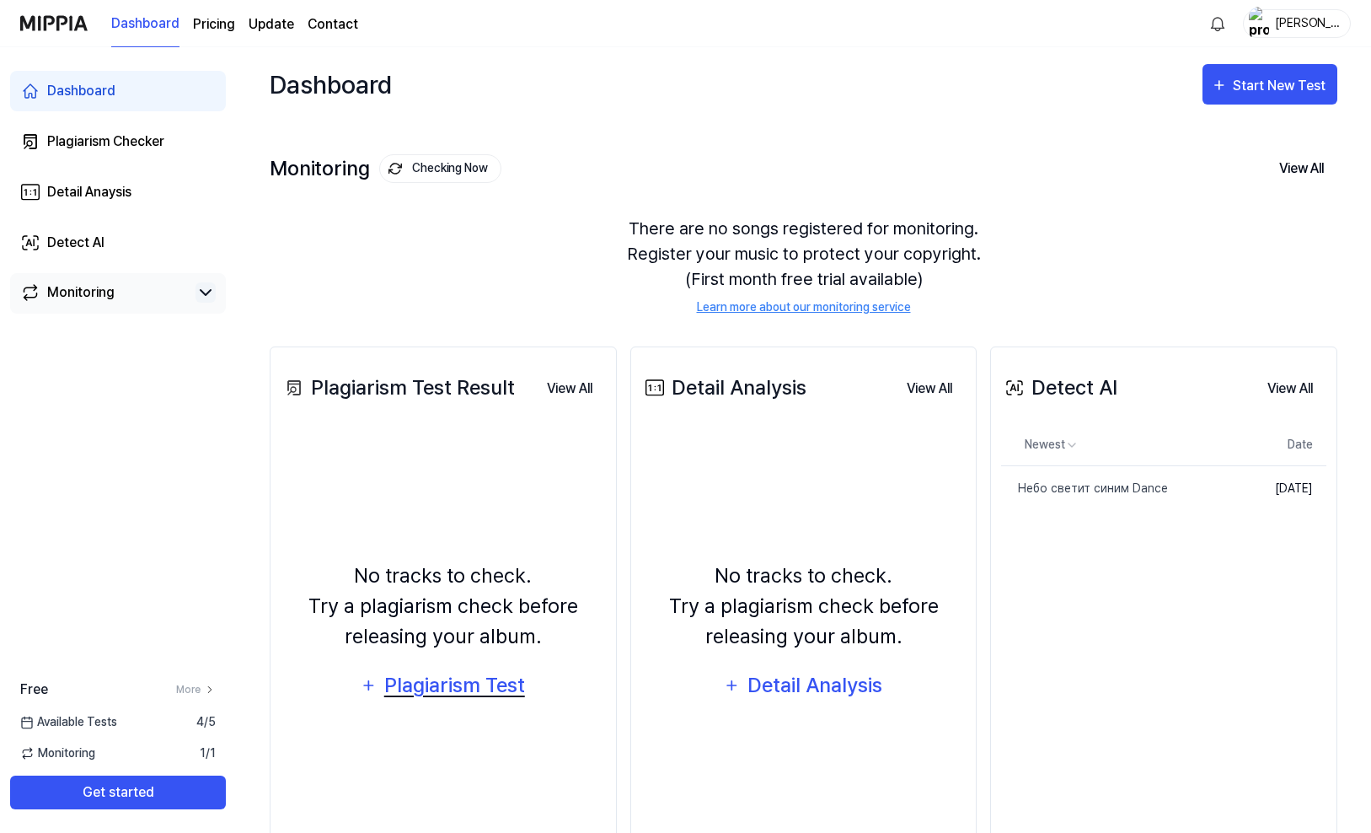
click at [475, 689] on div "Plagiarism Test" at bounding box center [454, 685] width 143 height 32
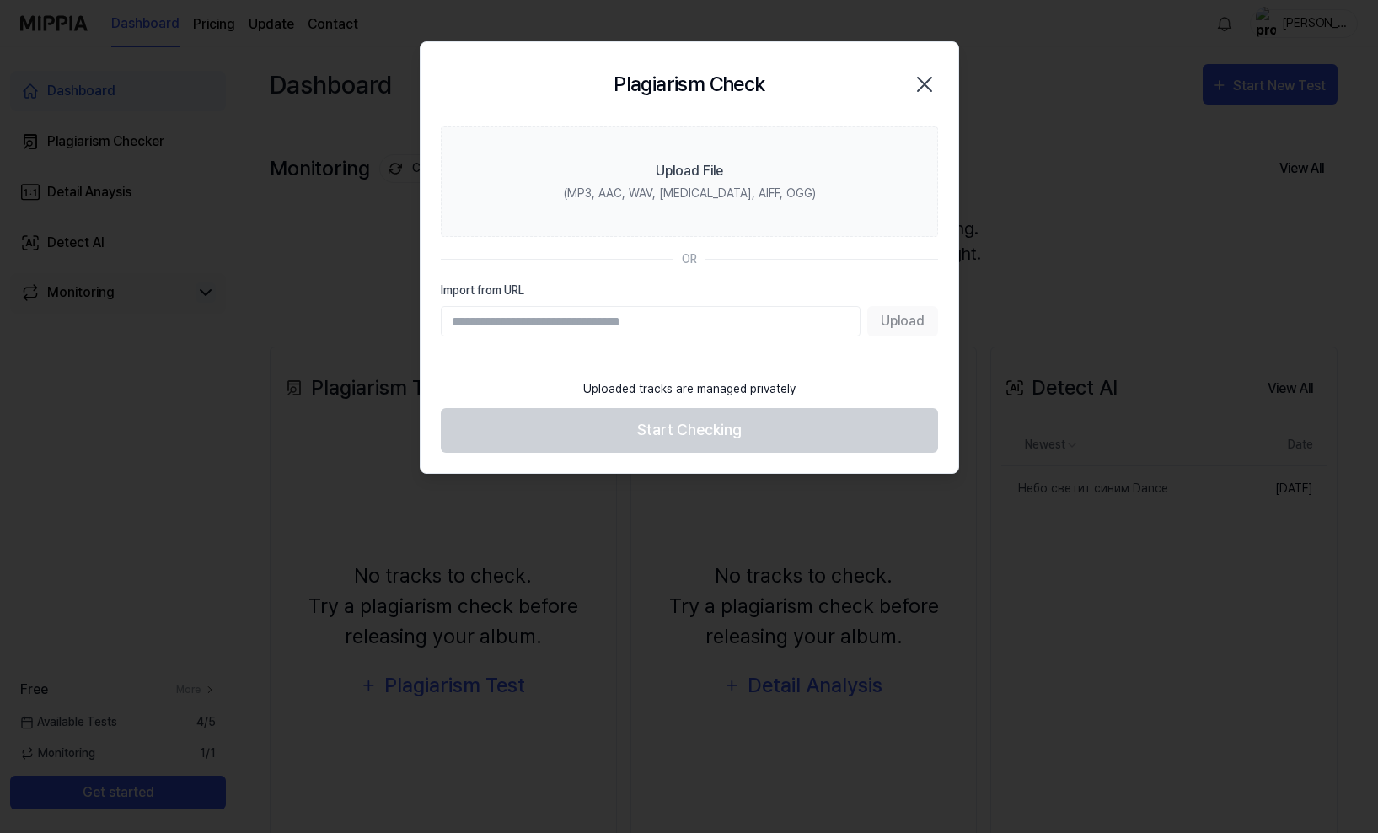
click at [920, 83] on icon "button" at bounding box center [924, 84] width 27 height 27
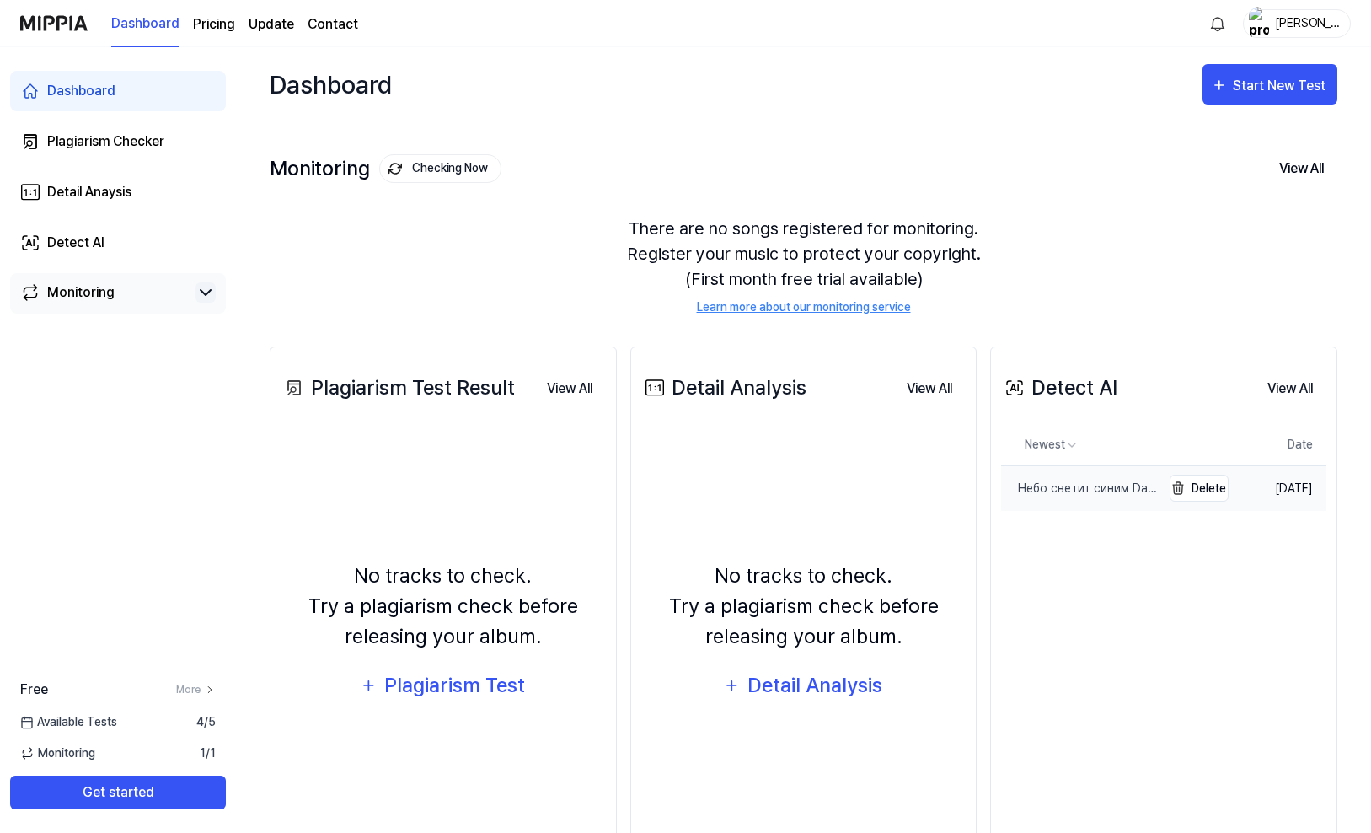
click at [1055, 484] on div "Небо светит синим Dance" at bounding box center [1080, 489] width 159 height 18
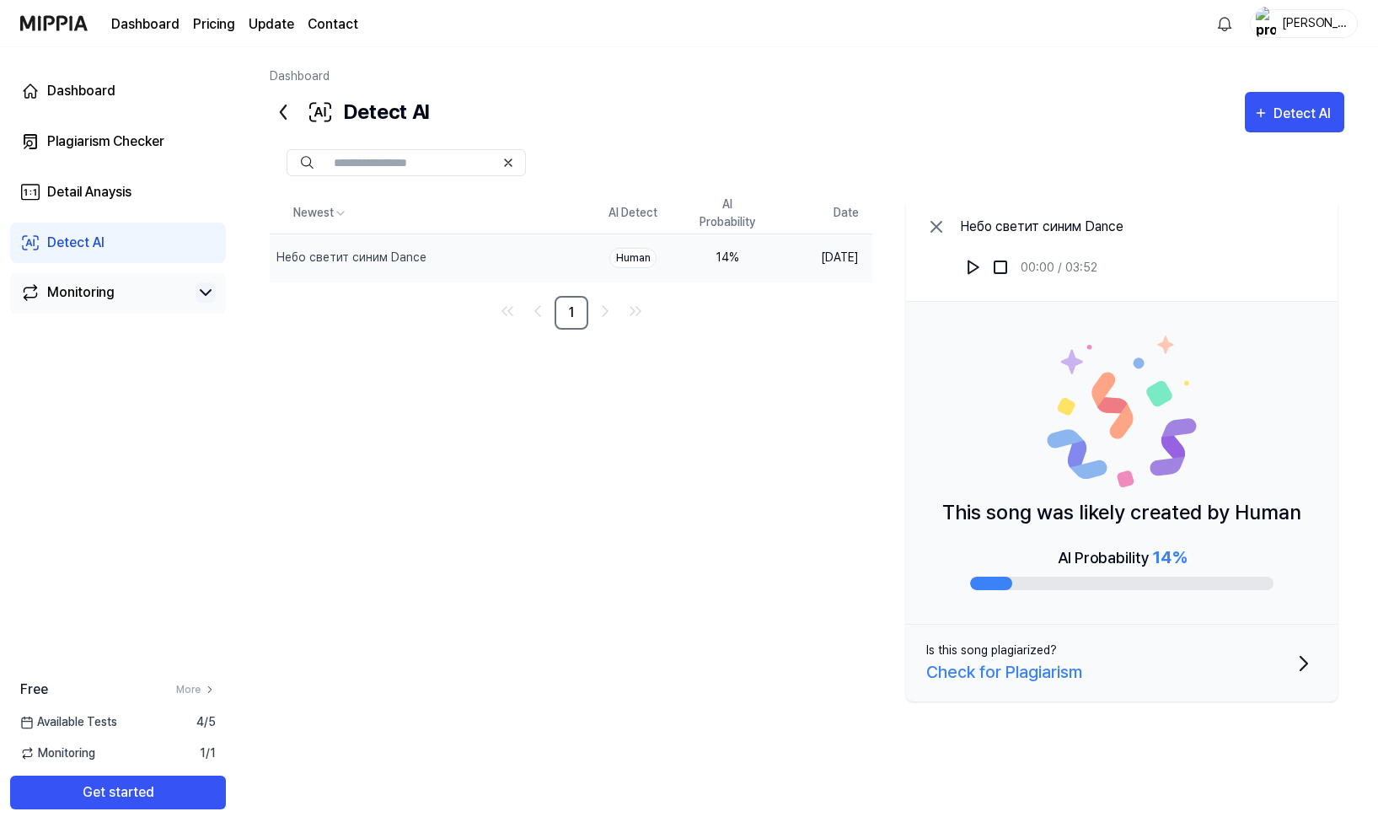
click at [1010, 673] on div "Check for Plagiarism" at bounding box center [1004, 671] width 156 height 25
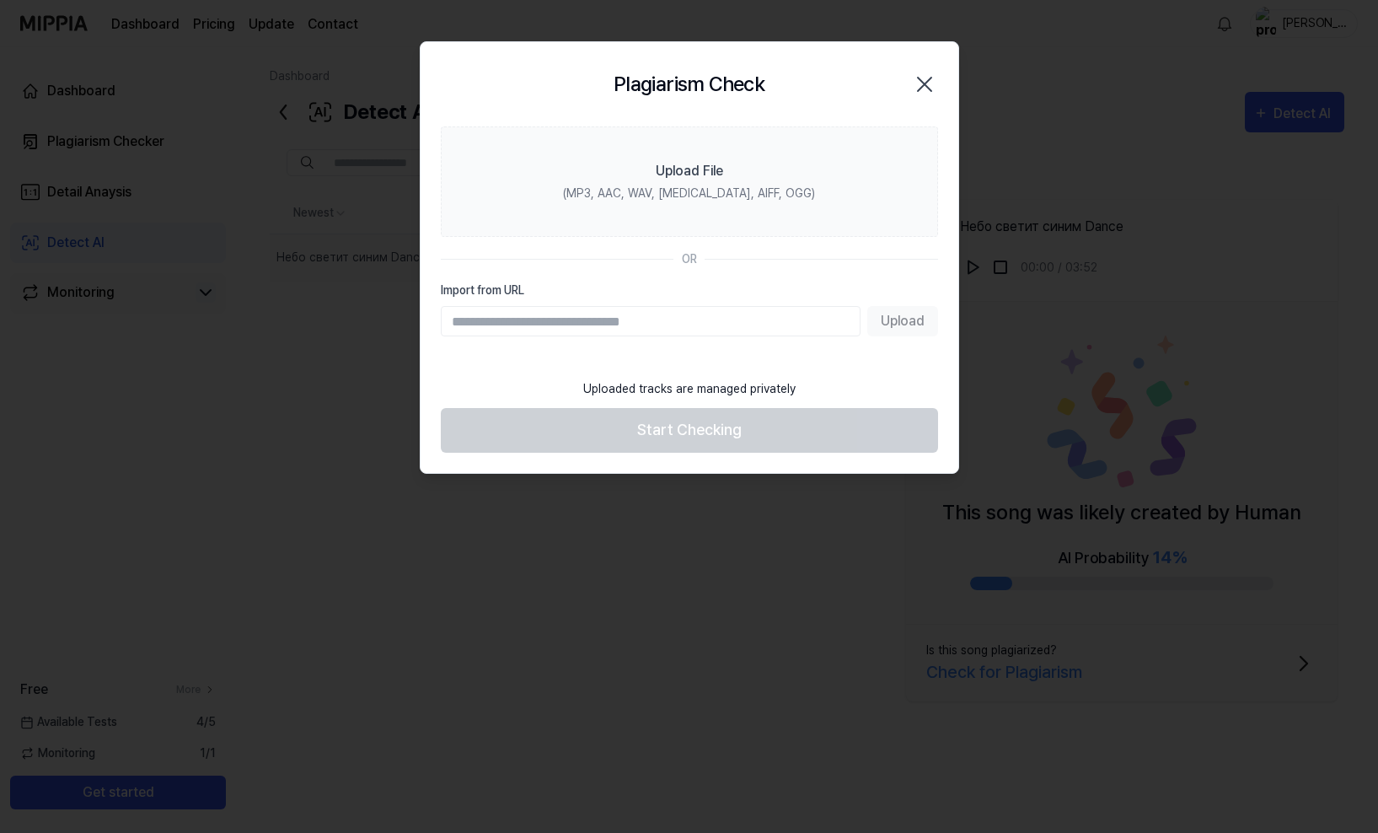
click at [926, 82] on icon "button" at bounding box center [924, 84] width 27 height 27
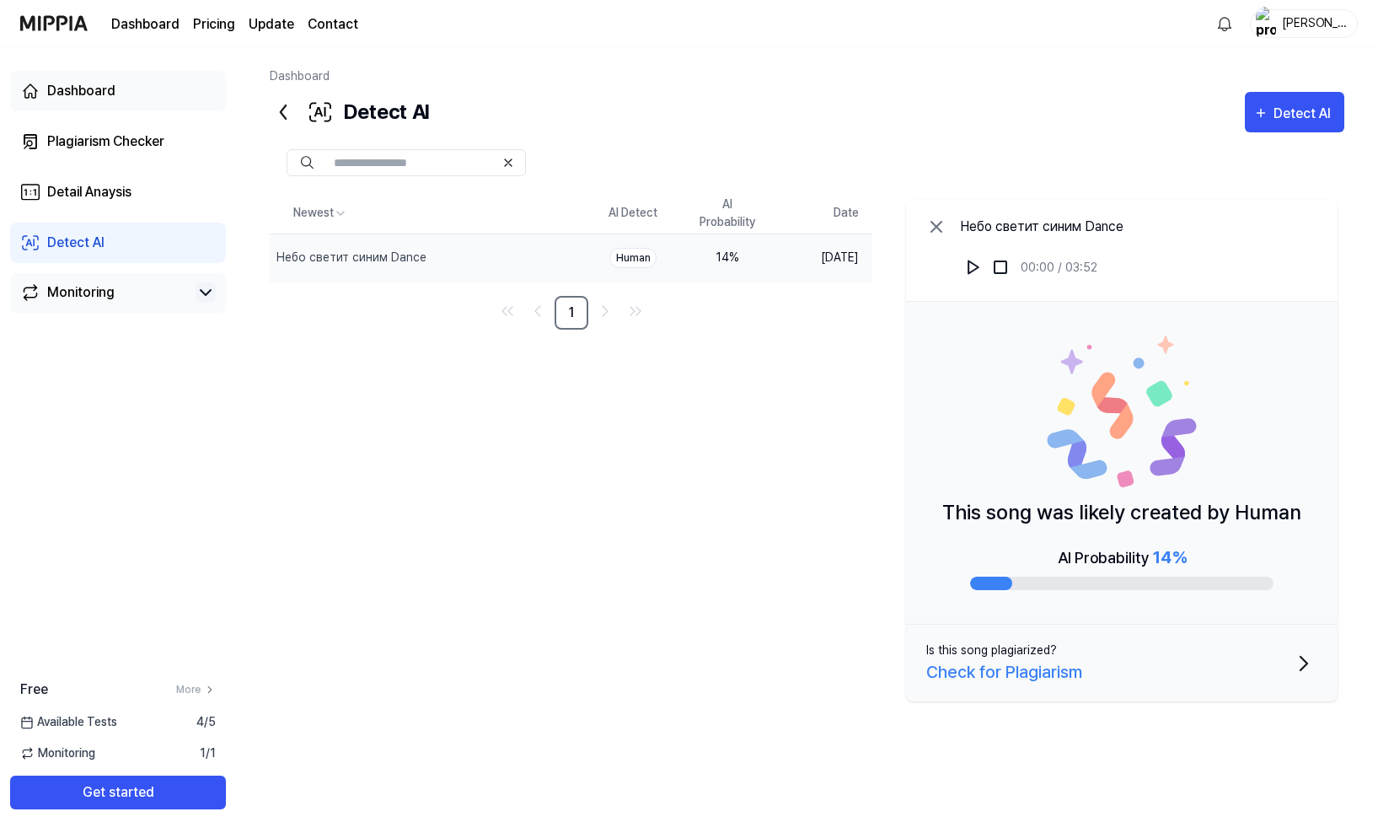
click at [89, 94] on div "Dashboard" at bounding box center [81, 91] width 68 height 20
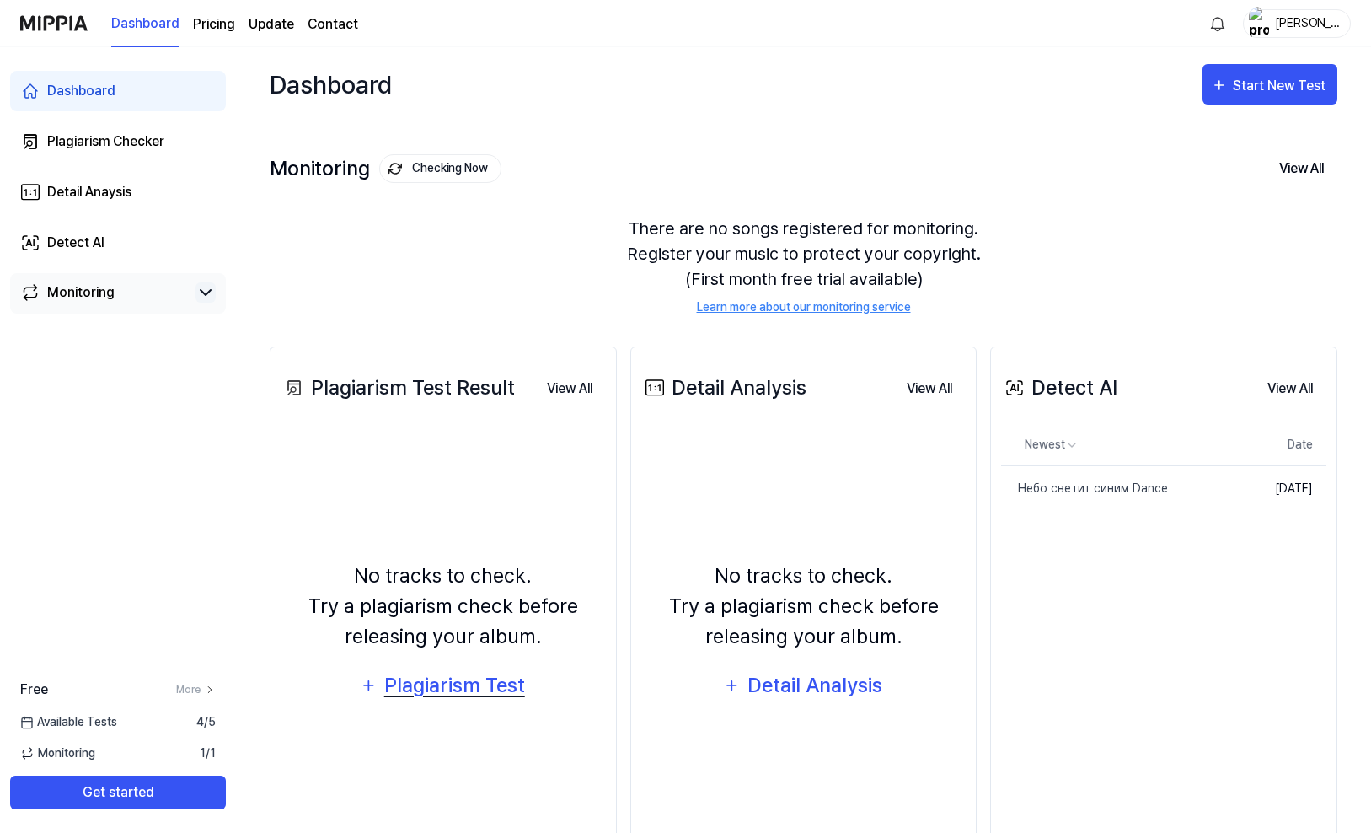
click at [448, 687] on div "Plagiarism Test" at bounding box center [454, 685] width 143 height 32
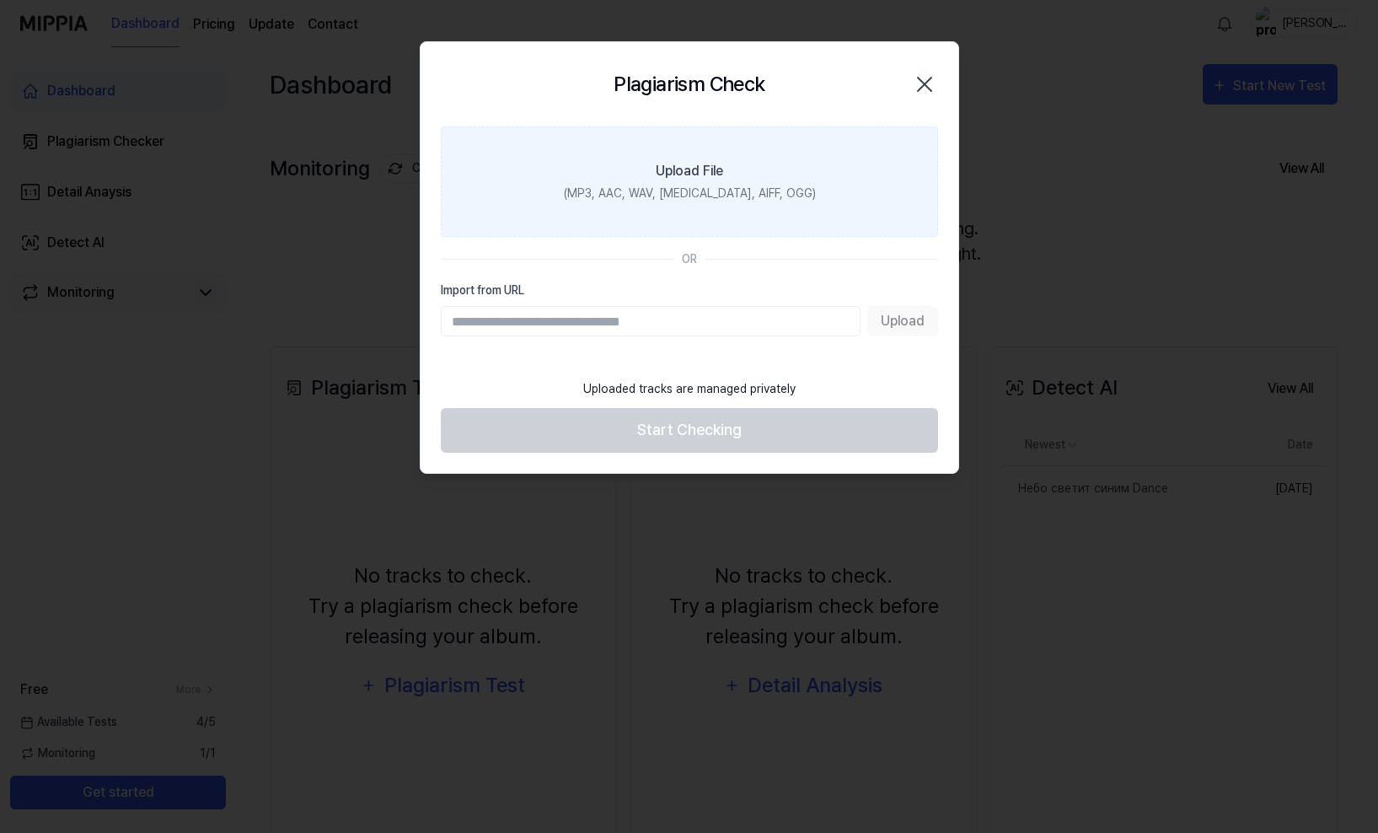
click at [681, 167] on div "Upload File" at bounding box center [689, 171] width 67 height 20
click at [0, 0] on input "Upload File (MP3, AAC, WAV, FLAC, AIFF, OGG)" at bounding box center [0, 0] width 0 height 0
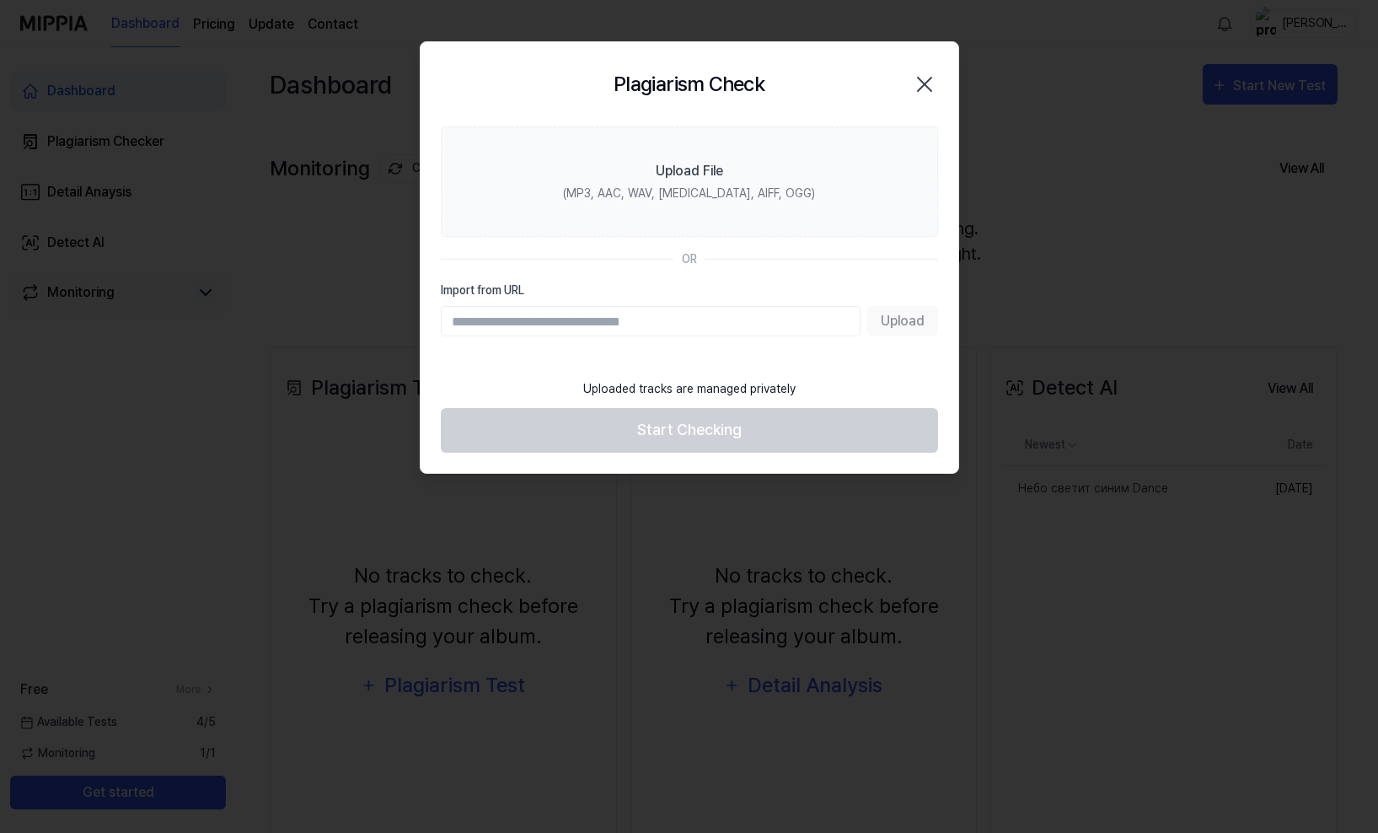
click at [920, 92] on icon "button" at bounding box center [924, 84] width 27 height 27
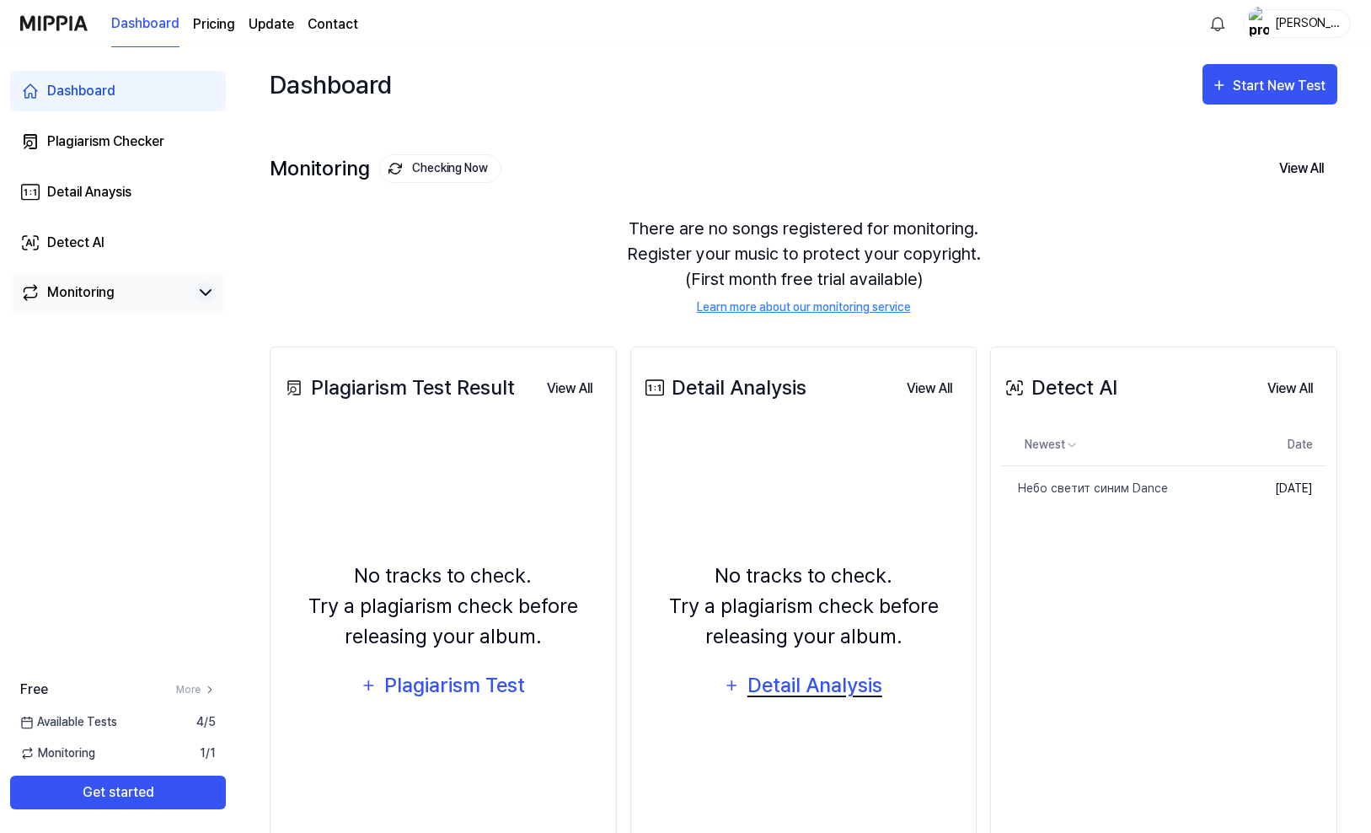
click at [802, 689] on div "Detail Analysis" at bounding box center [814, 685] width 137 height 32
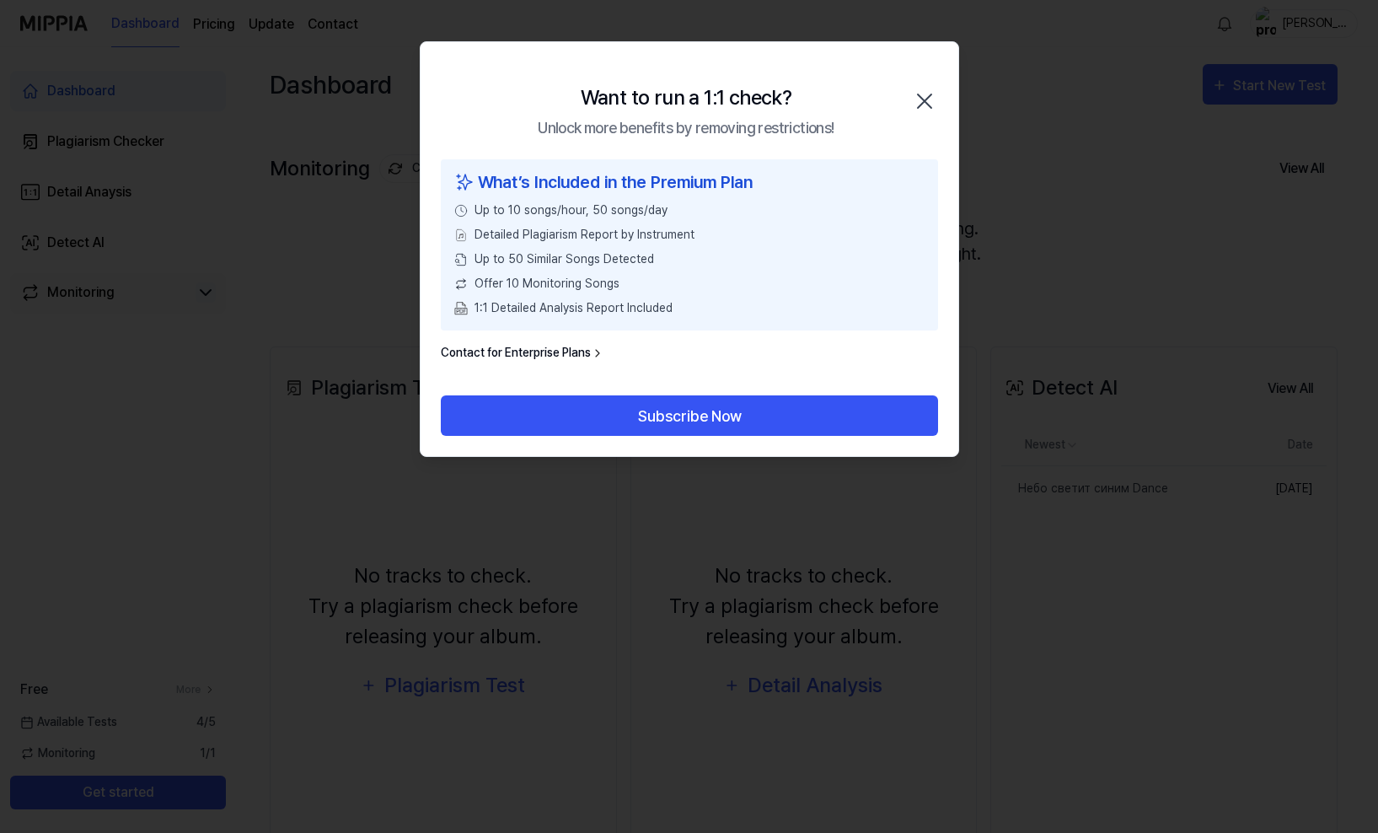
click at [923, 99] on icon "button" at bounding box center [924, 100] width 13 height 13
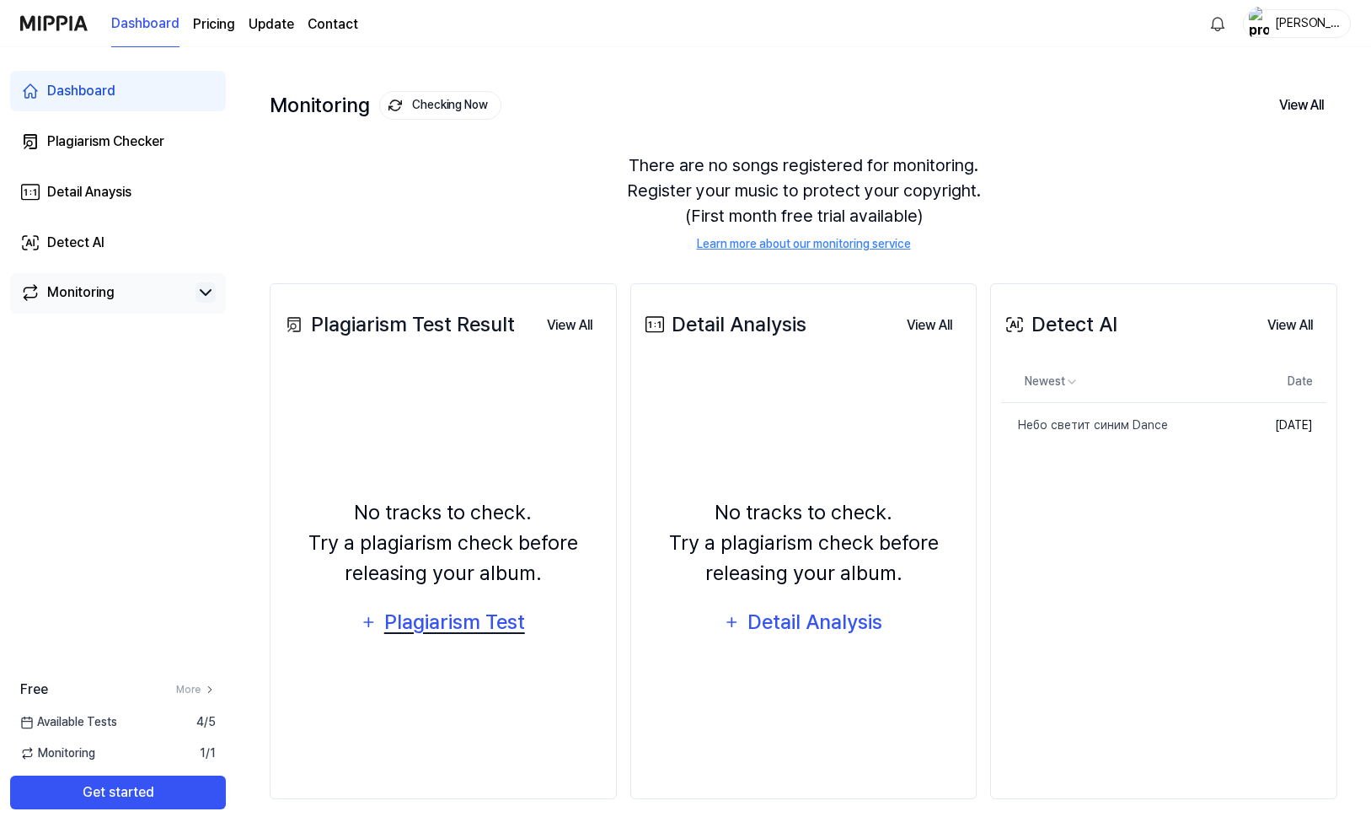
scroll to position [63, 0]
click at [443, 623] on div "Plagiarism Test" at bounding box center [454, 622] width 143 height 32
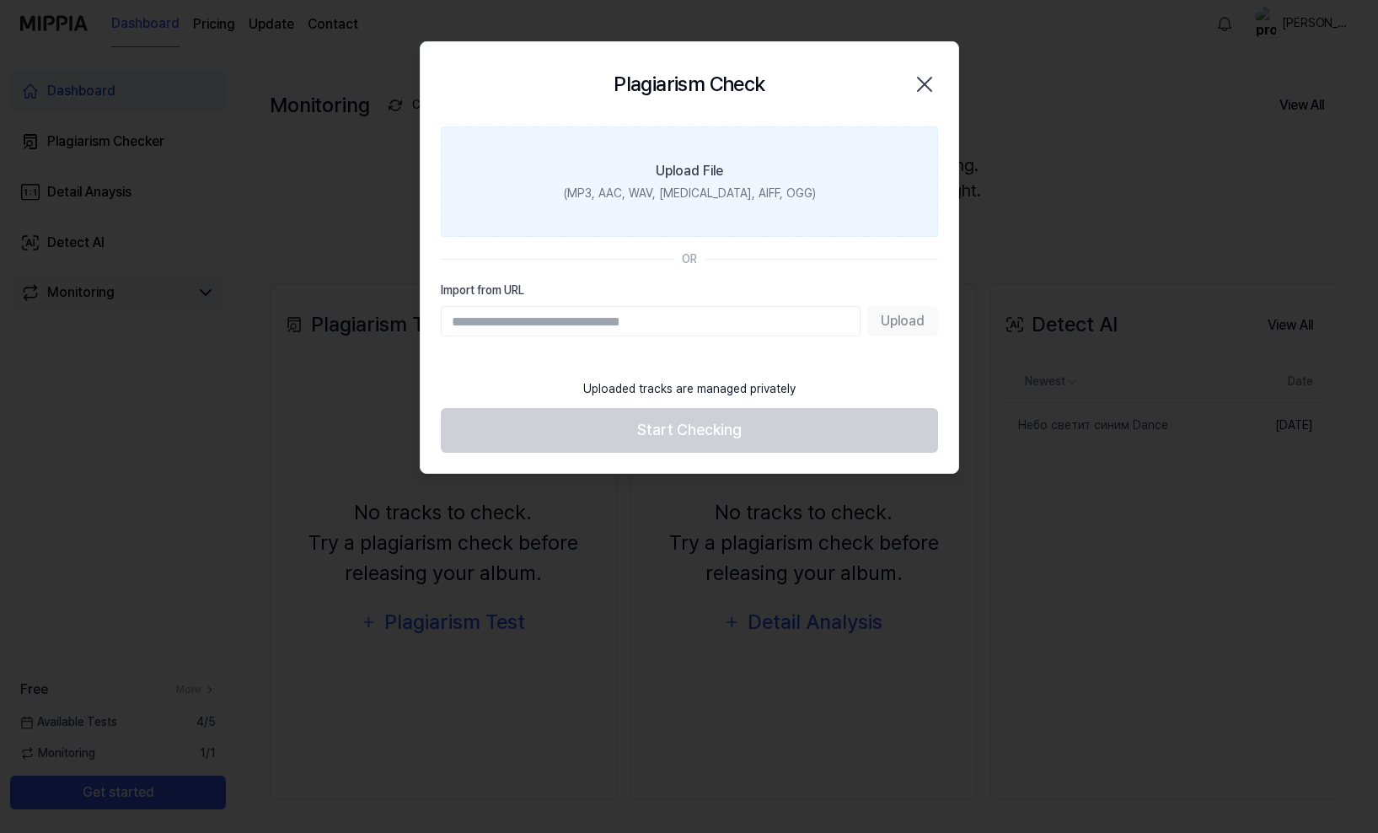
click at [639, 185] on label "Upload File (MP3, AAC, WAV, FLAC, AIFF, OGG)" at bounding box center [689, 181] width 497 height 110
click at [0, 0] on input "Upload File (MP3, AAC, WAV, FLAC, AIFF, OGG)" at bounding box center [0, 0] width 0 height 0
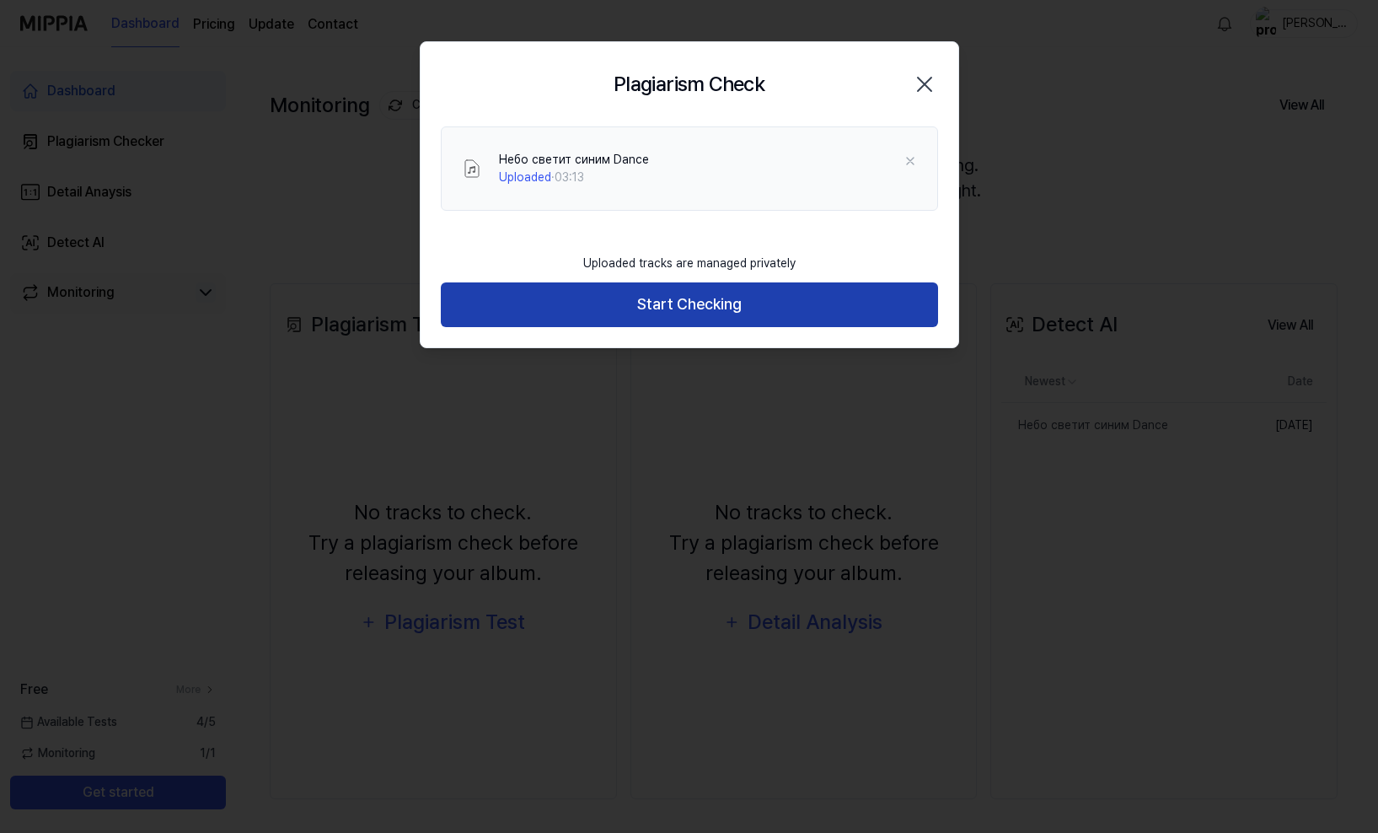
click at [673, 302] on button "Start Checking" at bounding box center [689, 304] width 497 height 45
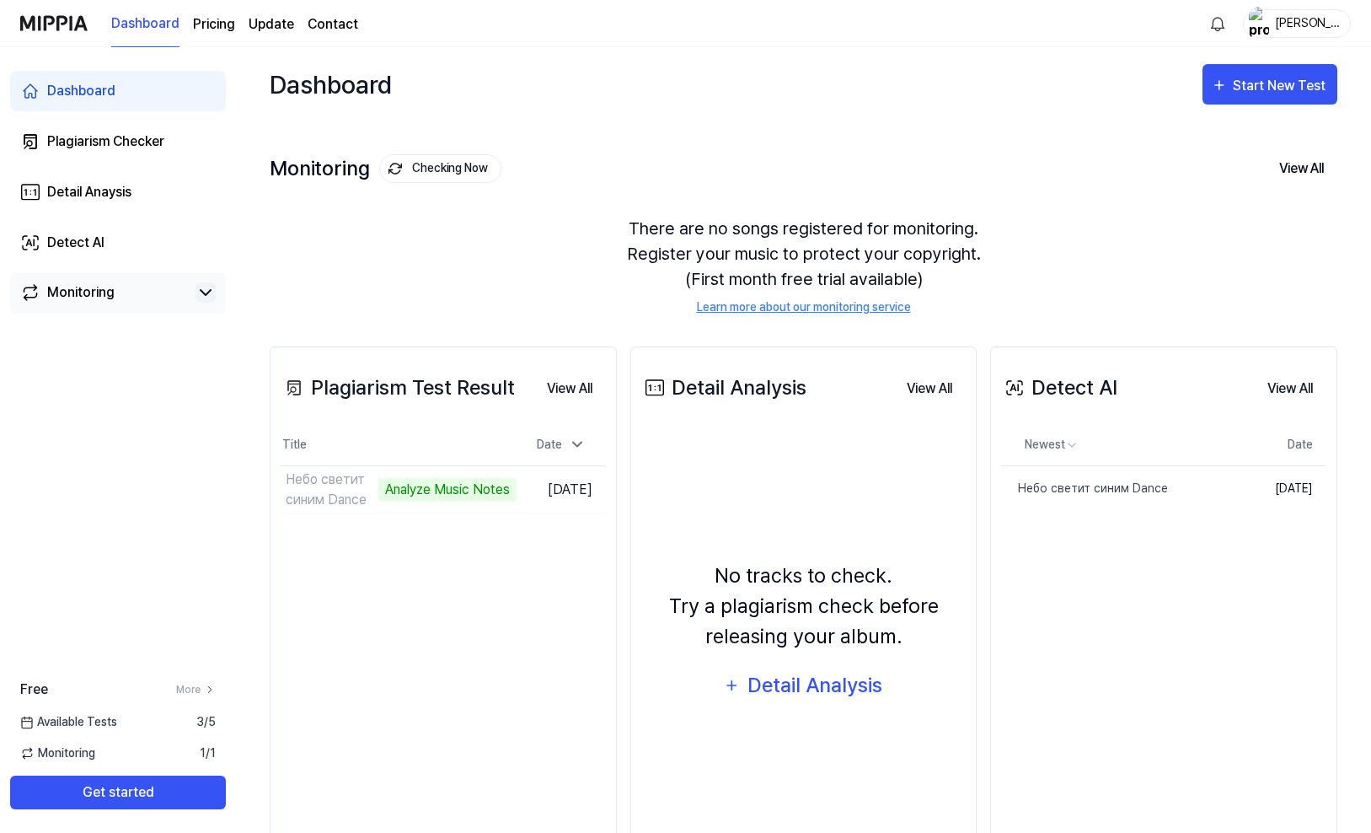
scroll to position [0, 0]
click at [448, 480] on button "Go to Results" at bounding box center [472, 489] width 90 height 27
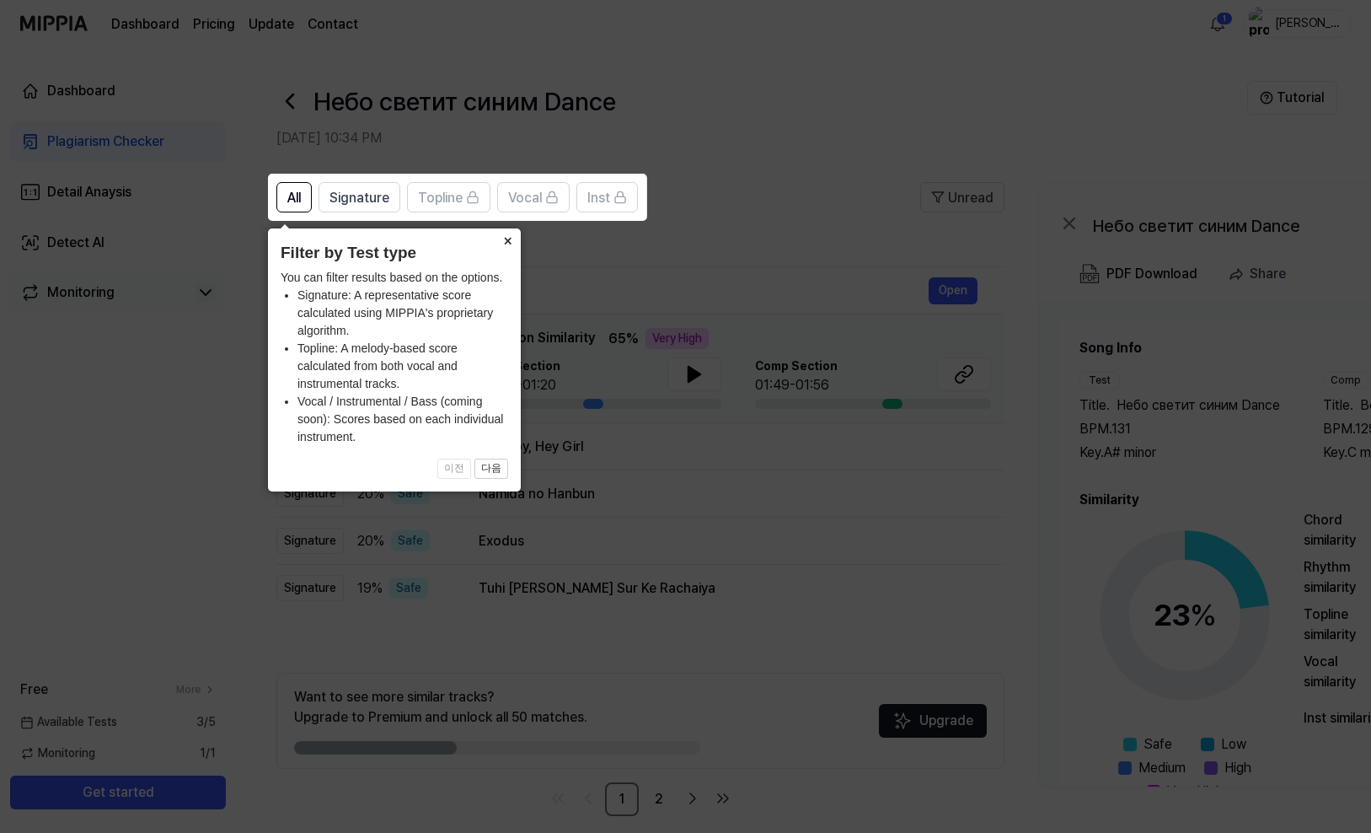
click at [507, 241] on button "×" at bounding box center [507, 240] width 27 height 24
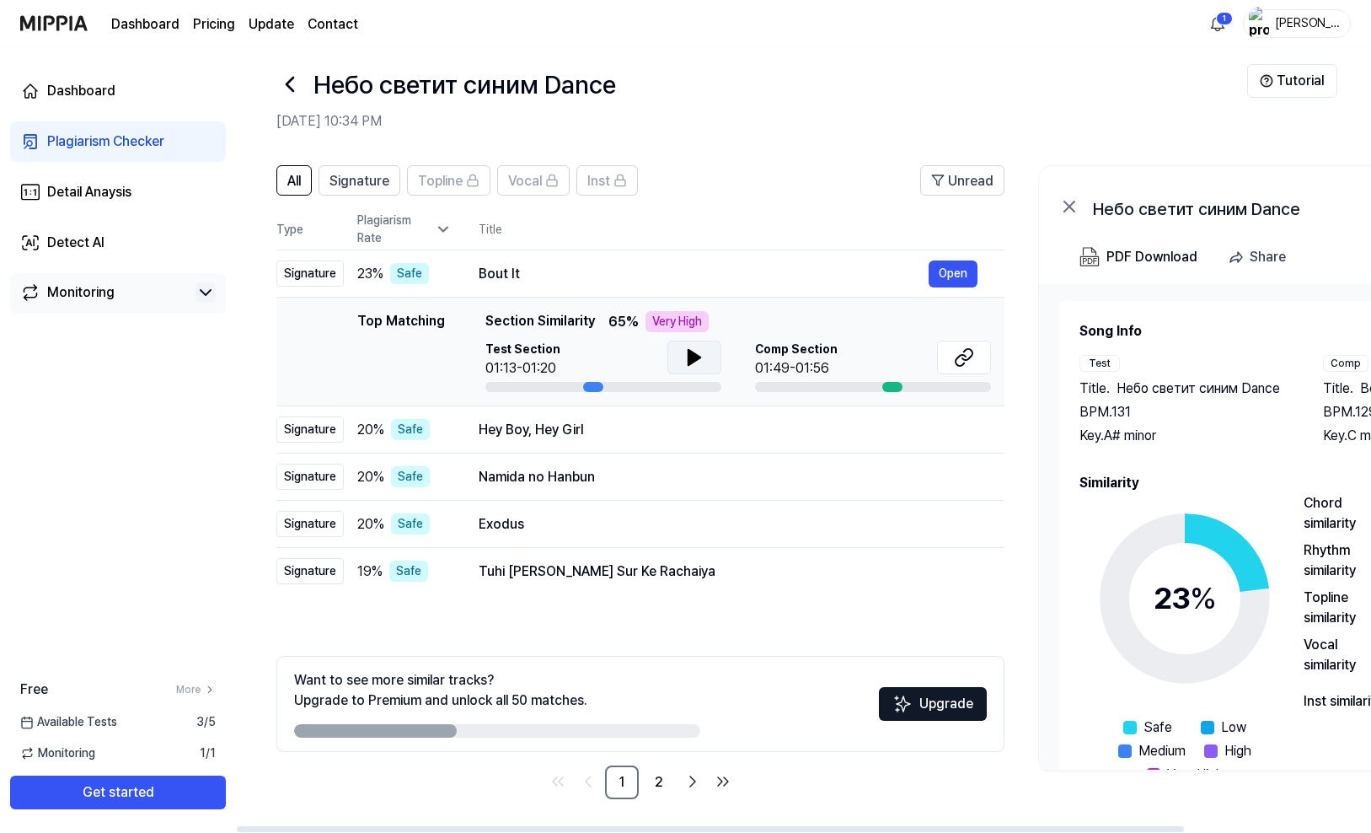
click at [695, 356] on icon at bounding box center [695, 357] width 12 height 15
click at [958, 352] on icon at bounding box center [964, 357] width 20 height 20
click at [686, 346] on button at bounding box center [695, 358] width 54 height 34
click at [696, 352] on icon at bounding box center [694, 357] width 20 height 20
click at [684, 421] on div "Hey Boy, Hey Girl" at bounding box center [704, 430] width 450 height 20
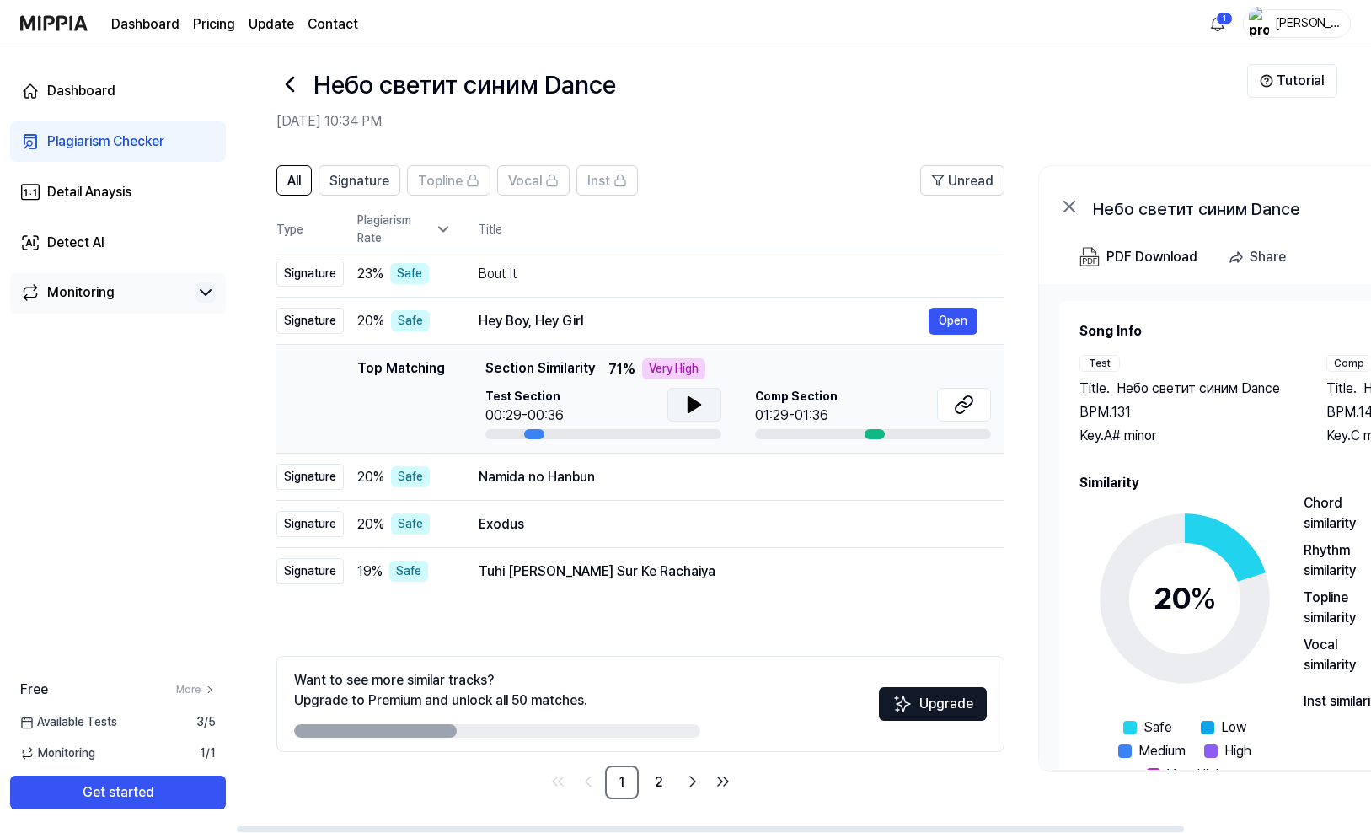
click at [690, 405] on icon at bounding box center [695, 404] width 12 height 15
click at [978, 402] on button at bounding box center [964, 405] width 54 height 34
click at [691, 405] on icon at bounding box center [695, 404] width 12 height 15
click at [691, 405] on icon at bounding box center [691, 404] width 3 height 13
click at [674, 271] on div "Bout It" at bounding box center [704, 274] width 450 height 20
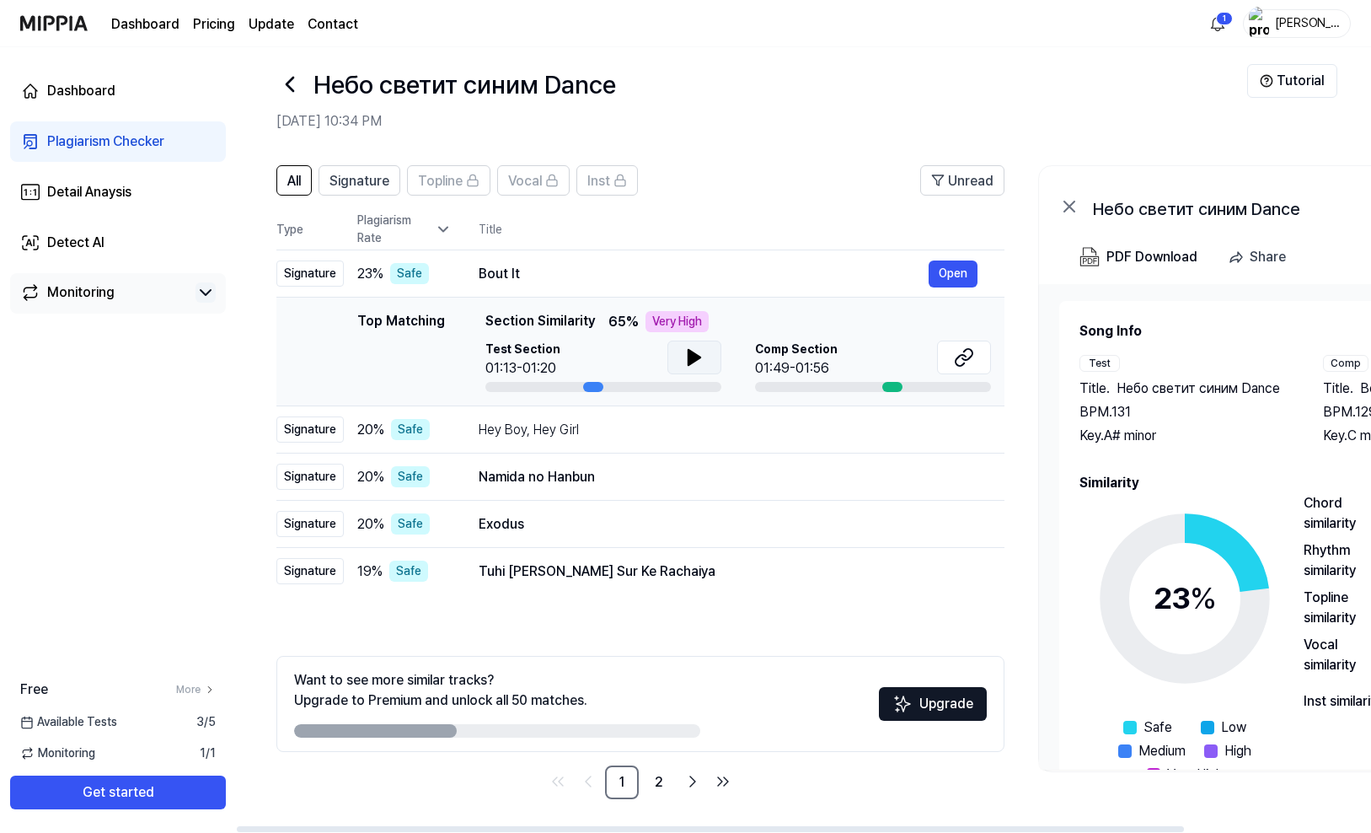
click at [692, 366] on icon at bounding box center [694, 357] width 20 height 20
click at [680, 467] on div "Namida no Hanbun" at bounding box center [704, 477] width 450 height 20
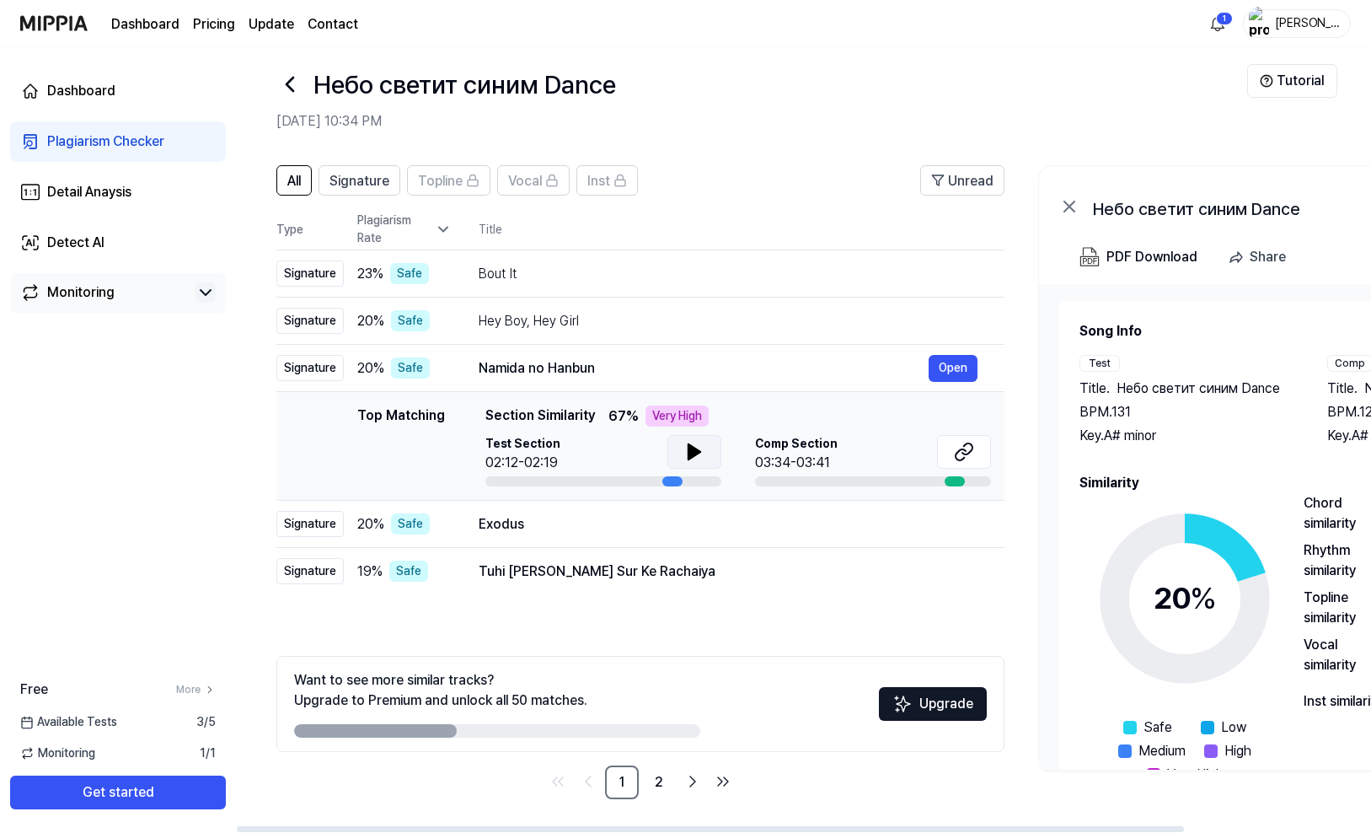
click at [690, 446] on icon at bounding box center [695, 451] width 12 height 15
click at [690, 446] on icon at bounding box center [691, 451] width 3 height 13
click at [683, 319] on div "Hey Boy, Hey Girl" at bounding box center [704, 321] width 450 height 20
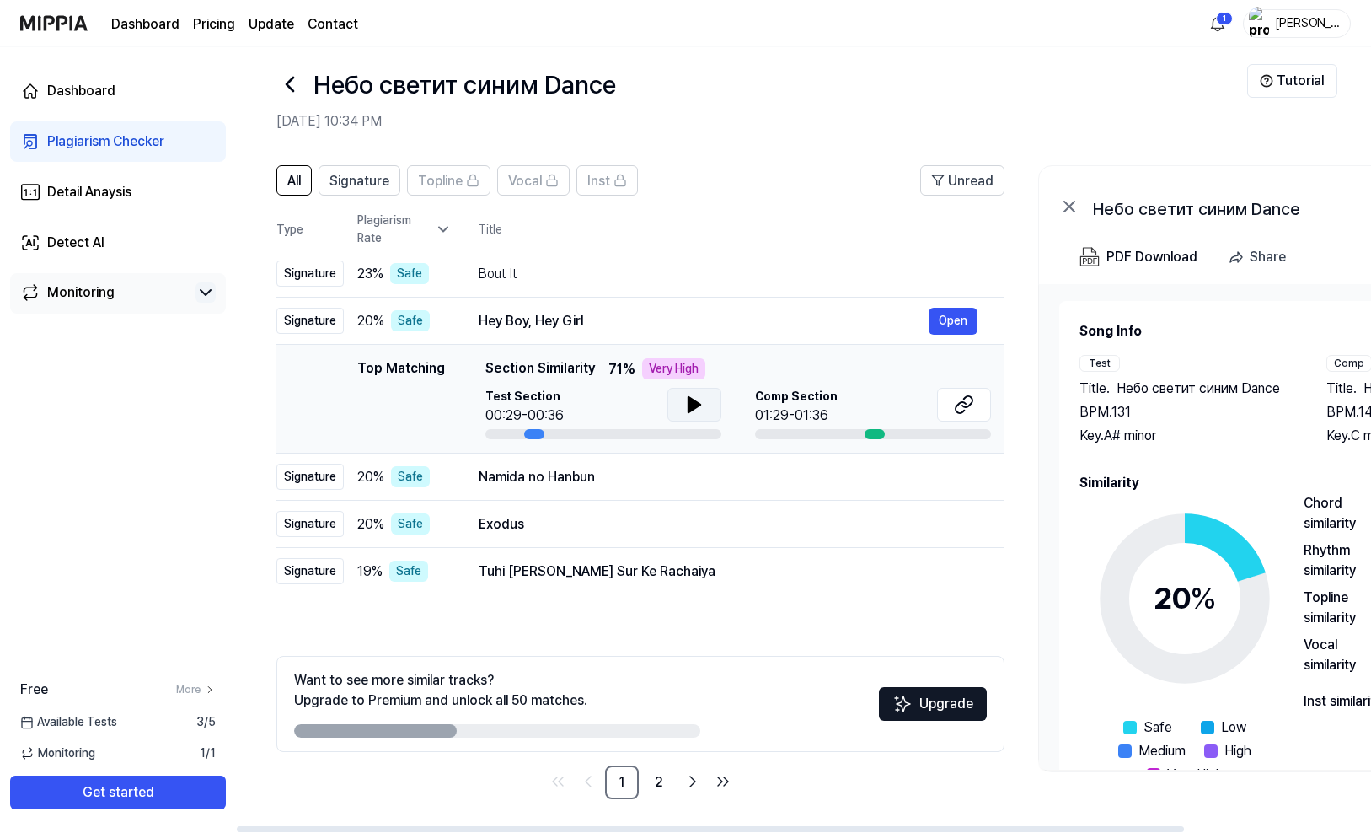
click at [690, 413] on icon at bounding box center [694, 404] width 20 height 20
click at [972, 397] on icon at bounding box center [968, 401] width 10 height 11
click at [696, 402] on icon at bounding box center [697, 404] width 3 height 13
click at [694, 479] on div "Namida no Hanbun" at bounding box center [704, 477] width 450 height 20
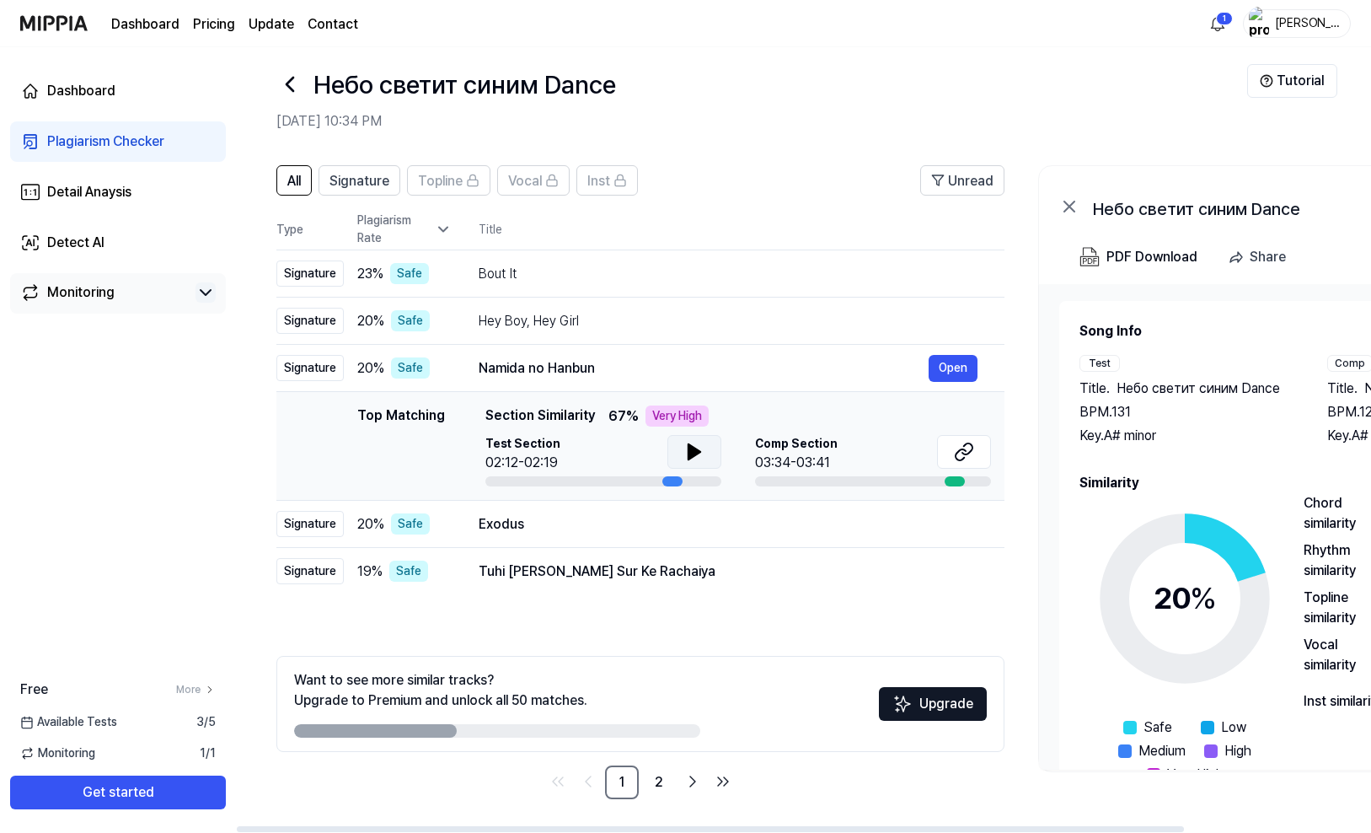
click at [689, 448] on icon at bounding box center [695, 451] width 12 height 15
click at [696, 454] on icon at bounding box center [697, 451] width 3 height 13
click at [696, 454] on icon at bounding box center [695, 451] width 12 height 15
click at [696, 454] on icon at bounding box center [697, 451] width 3 height 13
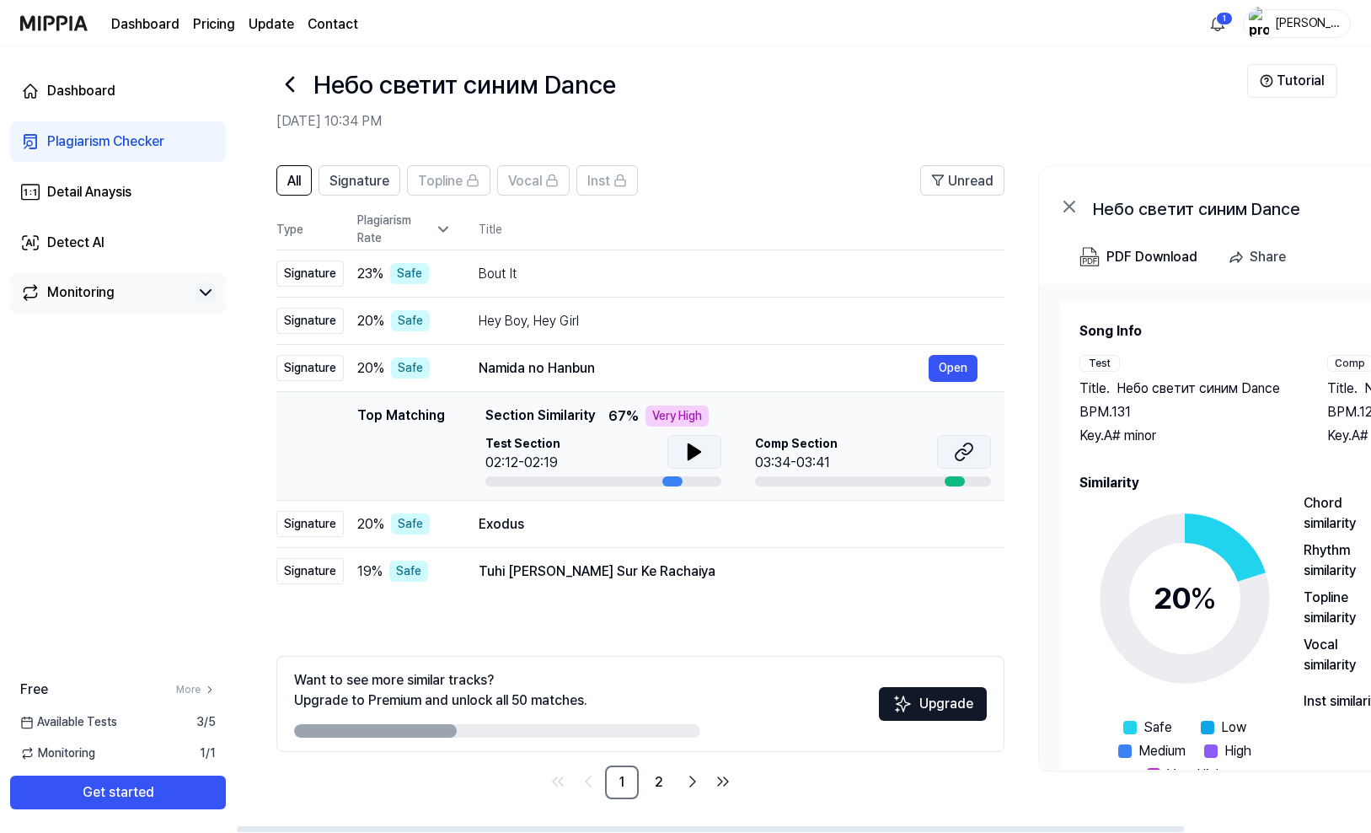
click at [963, 449] on icon at bounding box center [961, 454] width 10 height 11
click at [717, 531] on div "Exodus" at bounding box center [704, 524] width 450 height 20
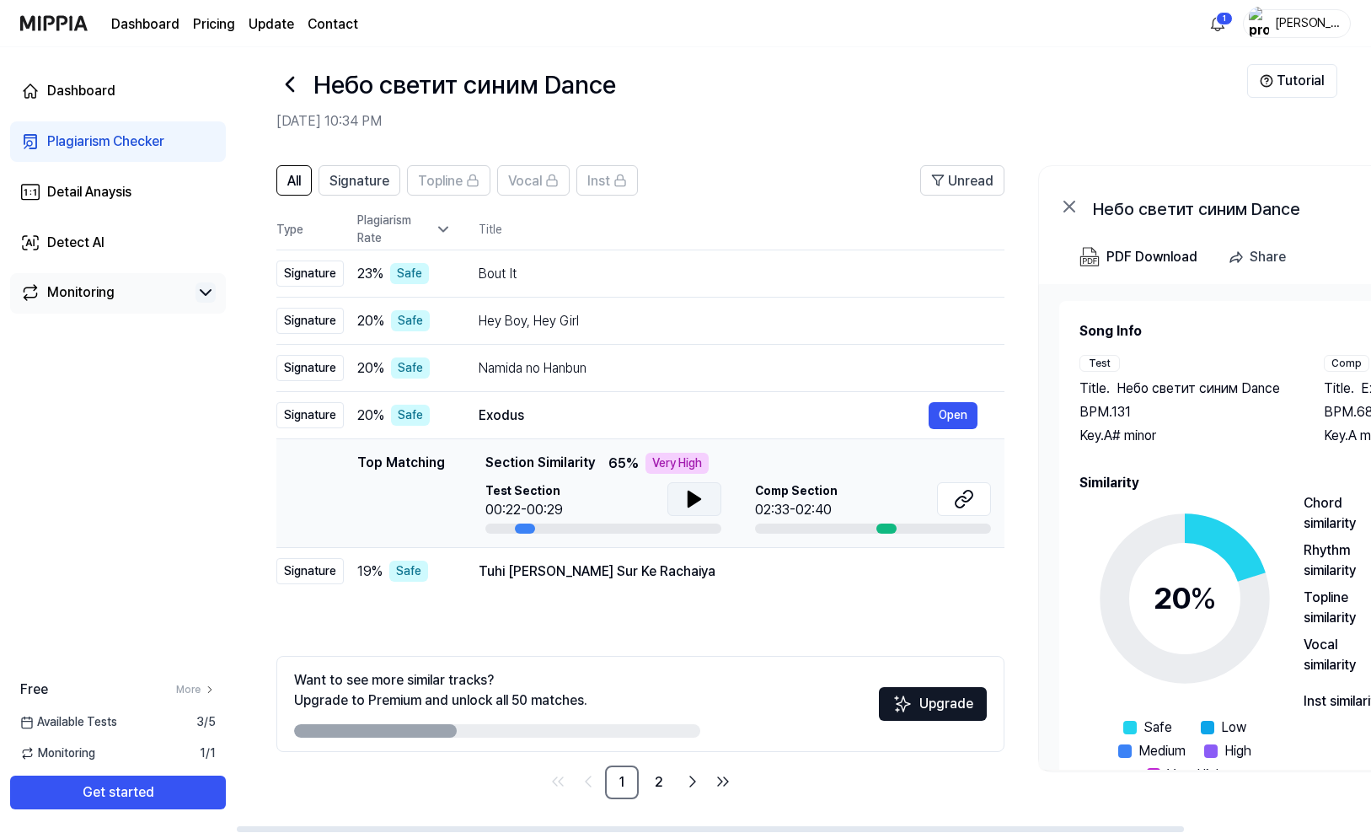
click at [691, 493] on icon at bounding box center [695, 498] width 12 height 15
click at [967, 496] on icon at bounding box center [964, 499] width 20 height 20
click at [721, 588] on td "Tuhi Hau Sato Sur Ke Rachaiya Open" at bounding box center [728, 571] width 553 height 47
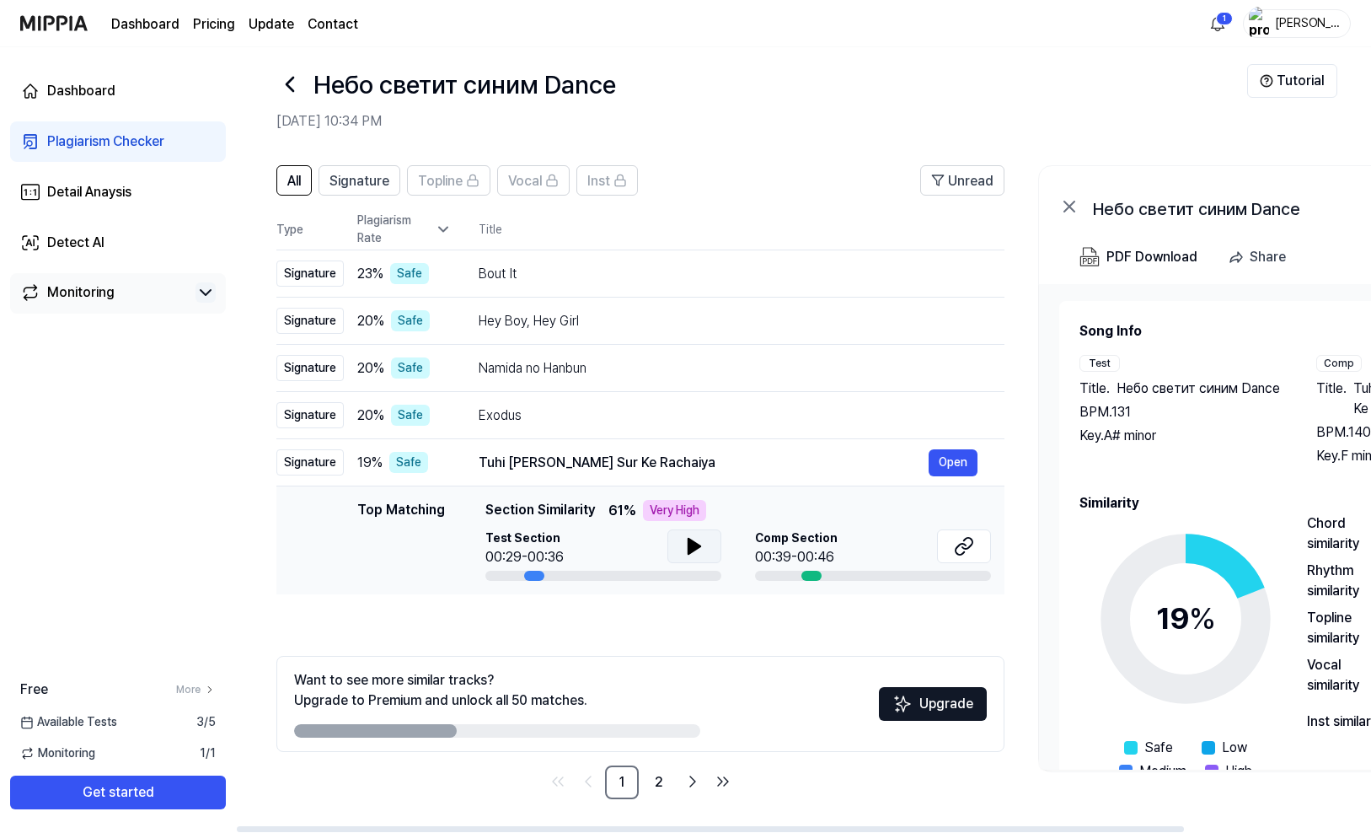
click at [689, 548] on icon at bounding box center [695, 546] width 12 height 15
click at [690, 548] on icon at bounding box center [691, 545] width 3 height 13
click at [958, 539] on icon at bounding box center [964, 546] width 20 height 20
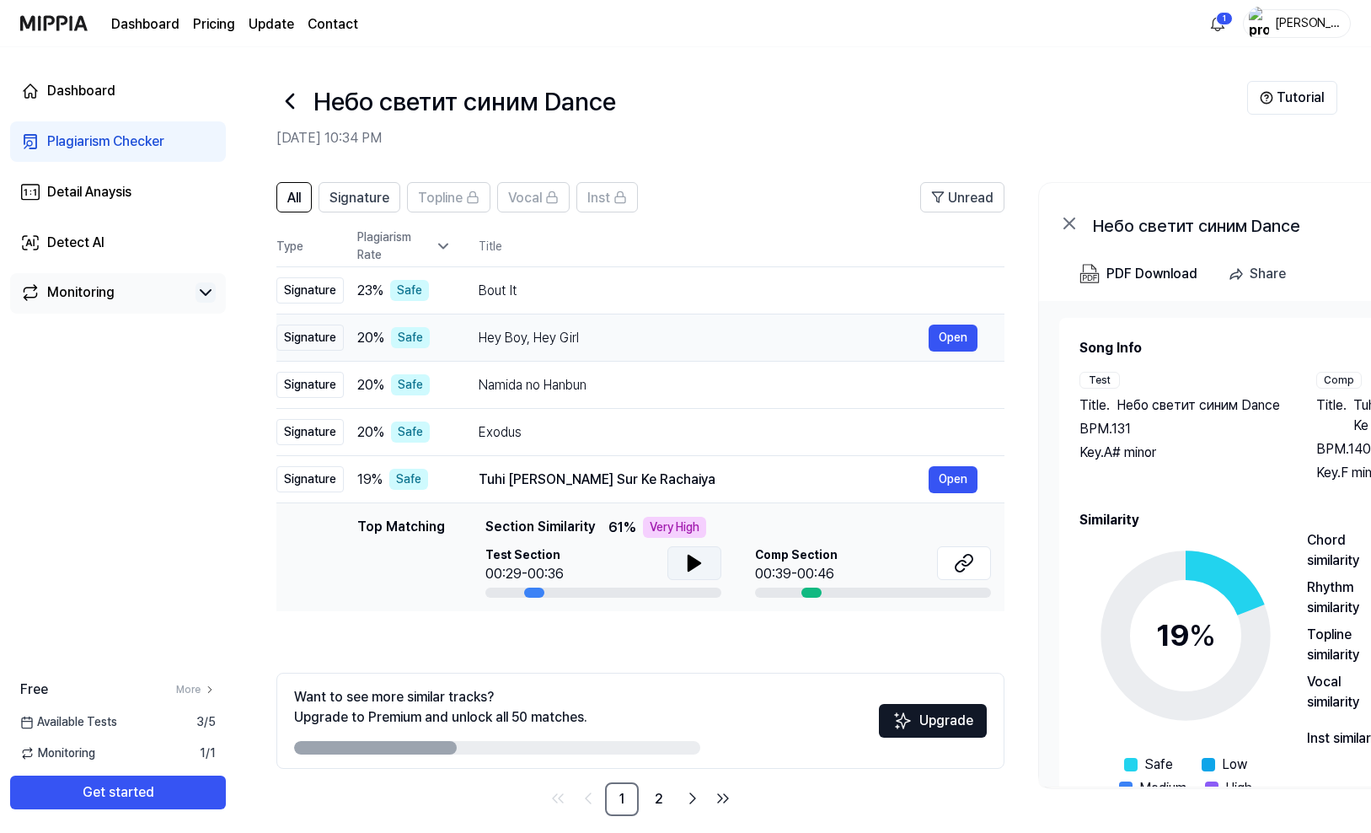
scroll to position [0, 0]
